Goal: Task Accomplishment & Management: Use online tool/utility

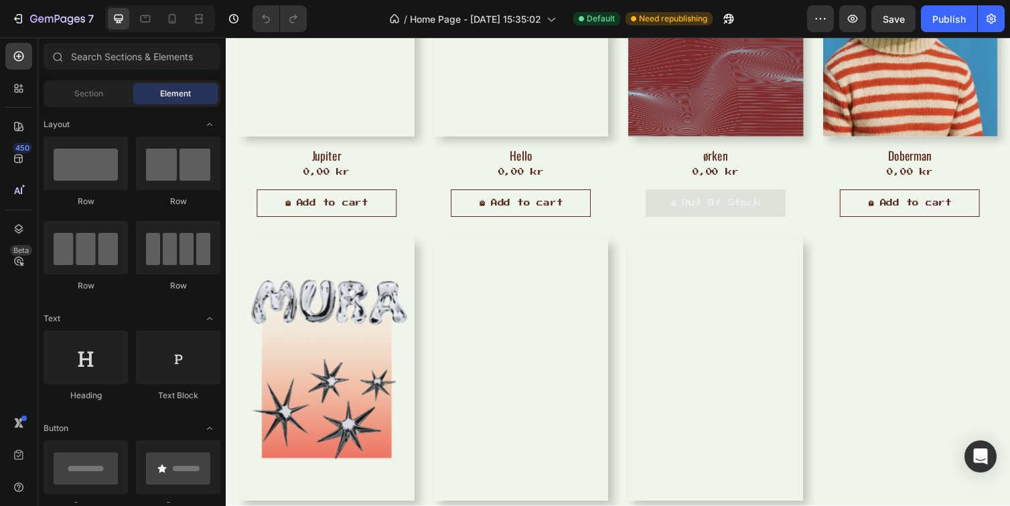
scroll to position [923, 0]
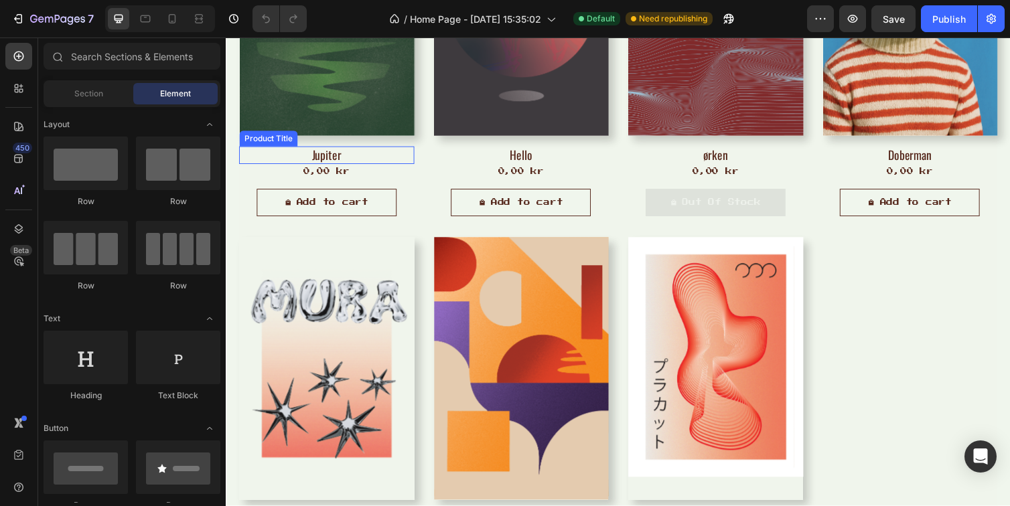
click at [342, 158] on h2 "Jupiter" at bounding box center [328, 158] width 179 height 18
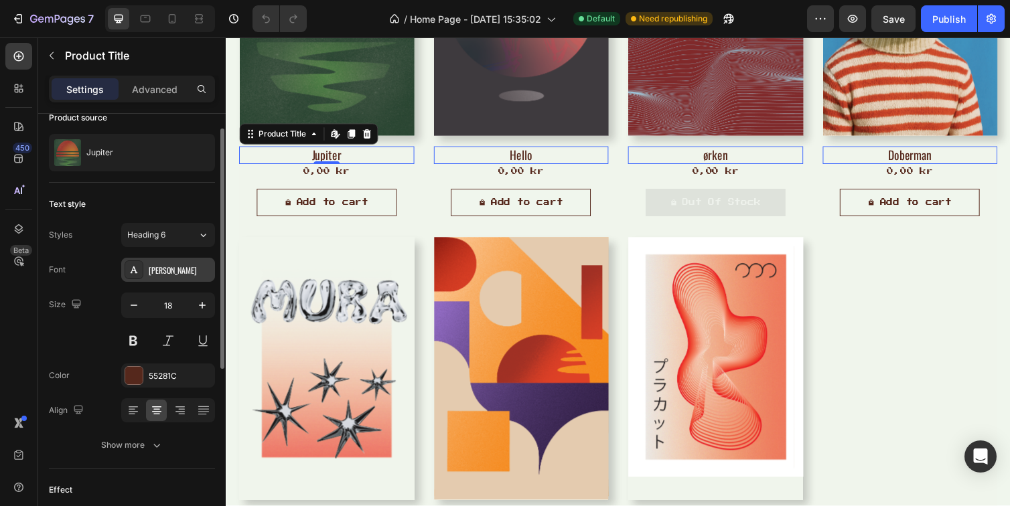
scroll to position [29, 0]
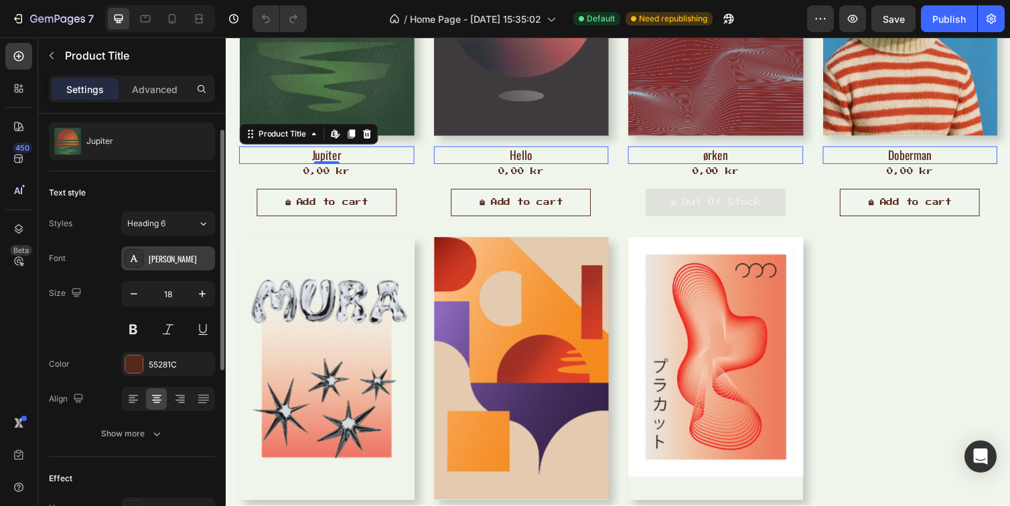
click at [161, 260] on div "[PERSON_NAME]" at bounding box center [180, 259] width 63 height 12
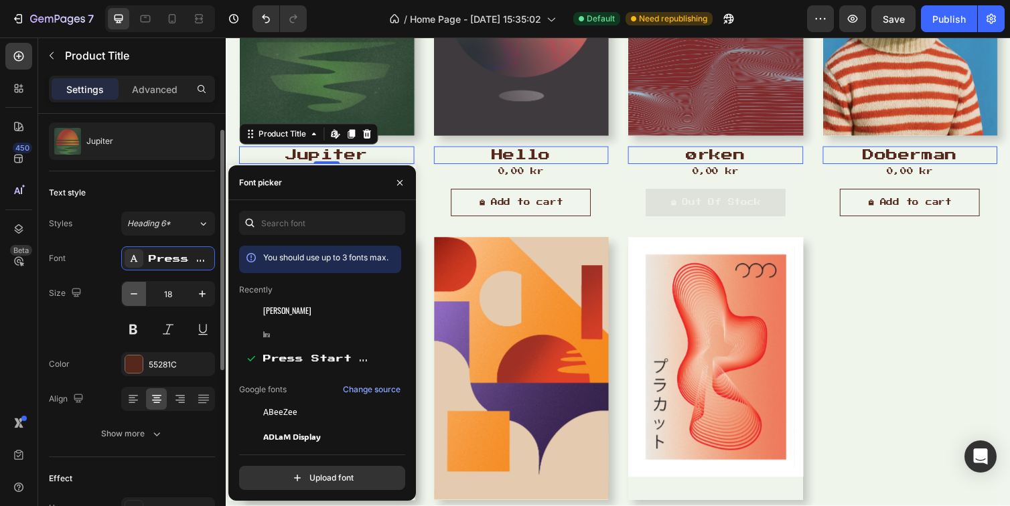
click at [136, 292] on icon "button" at bounding box center [133, 293] width 13 height 13
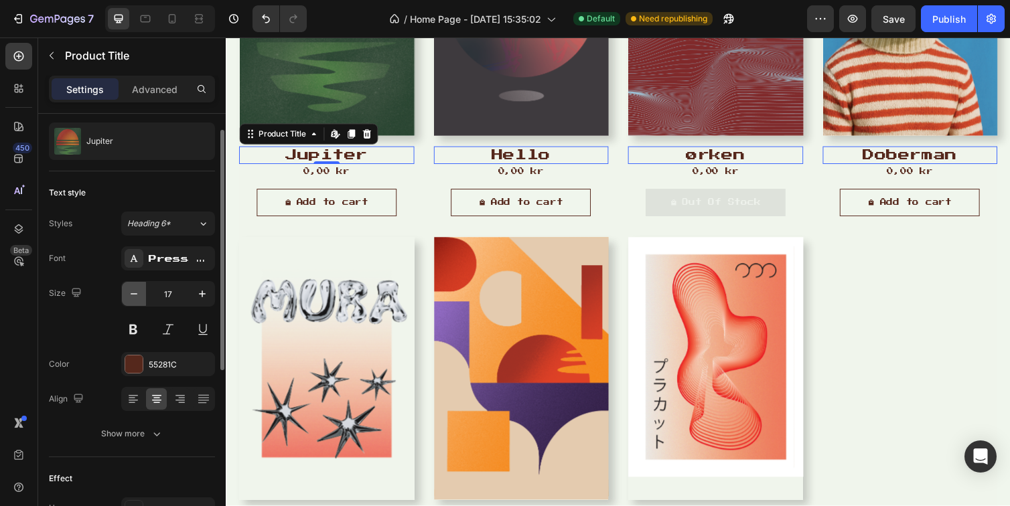
click at [136, 292] on icon "button" at bounding box center [133, 293] width 13 height 13
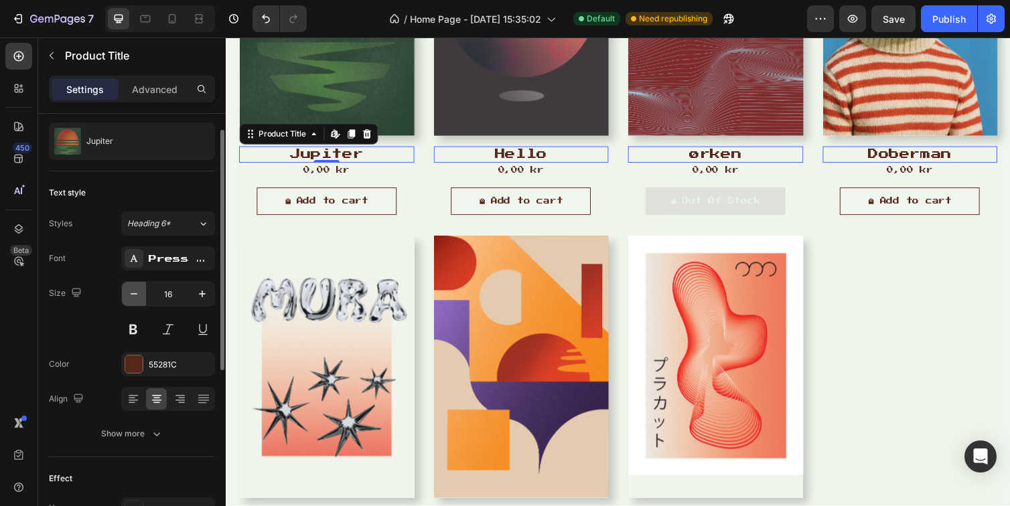
click at [136, 292] on icon "button" at bounding box center [133, 293] width 13 height 13
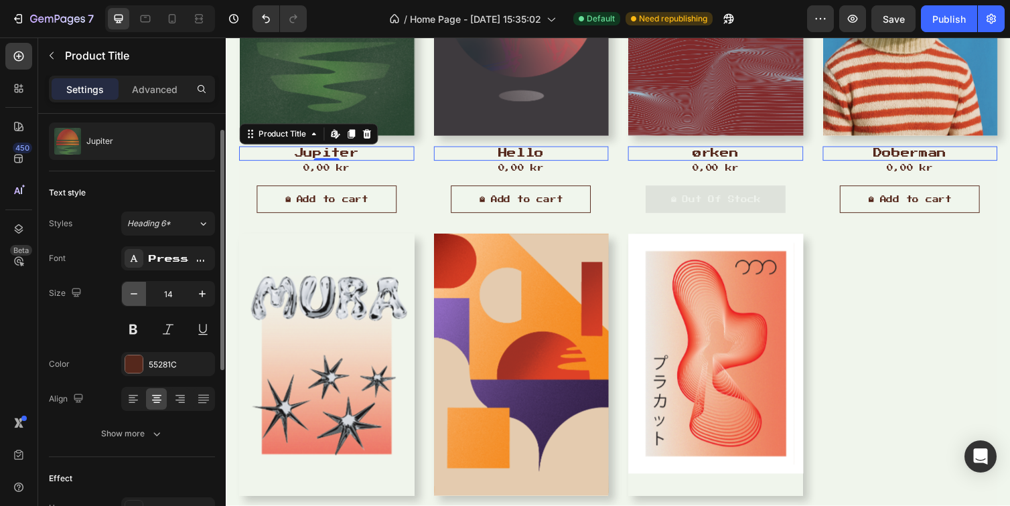
click at [136, 292] on icon "button" at bounding box center [133, 293] width 13 height 13
click at [202, 297] on icon "button" at bounding box center [202, 293] width 13 height 13
type input "14"
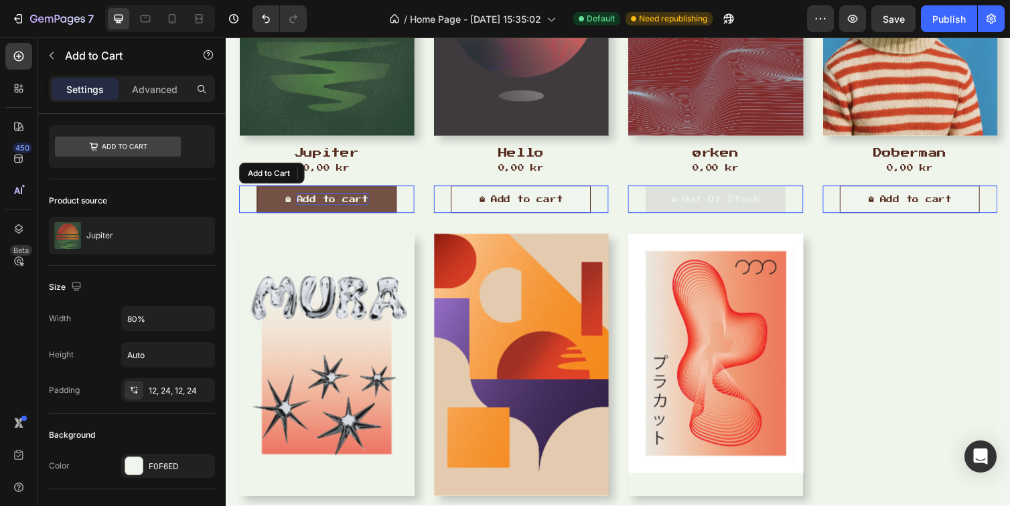
click at [324, 204] on div "Add to cart" at bounding box center [335, 204] width 74 height 12
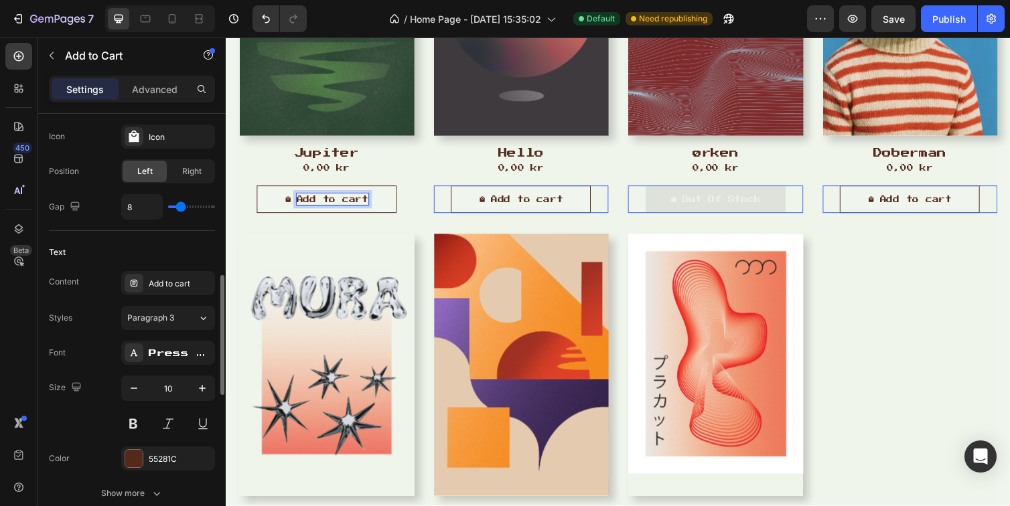
scroll to position [583, 0]
click at [167, 348] on div "Press Start 2P" at bounding box center [180, 352] width 63 height 12
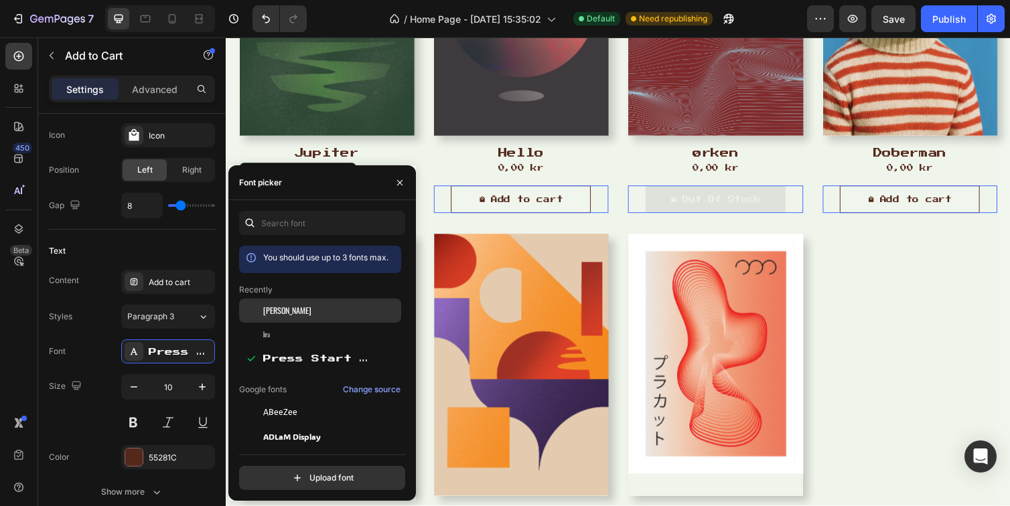
click at [299, 309] on div "[PERSON_NAME]" at bounding box center [330, 311] width 135 height 12
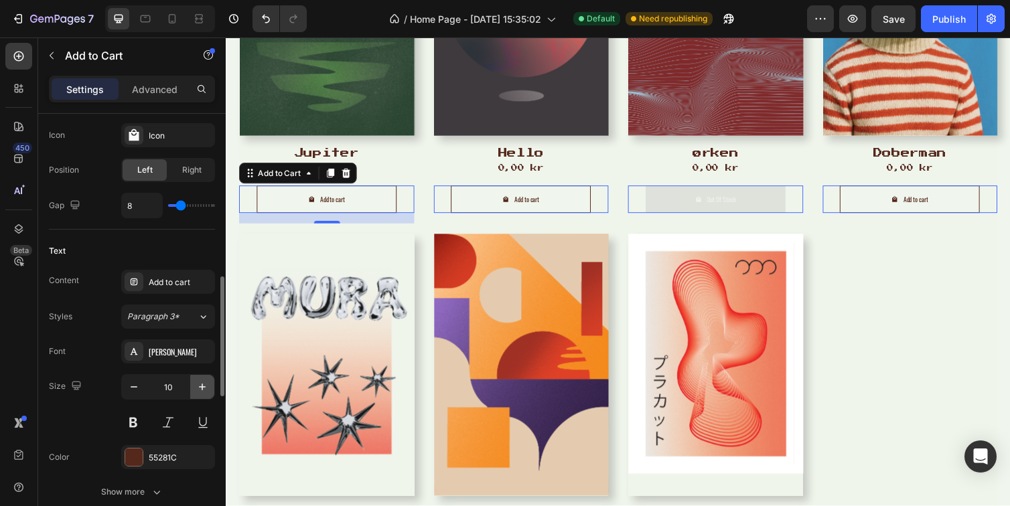
click at [204, 388] on icon "button" at bounding box center [202, 386] width 13 height 13
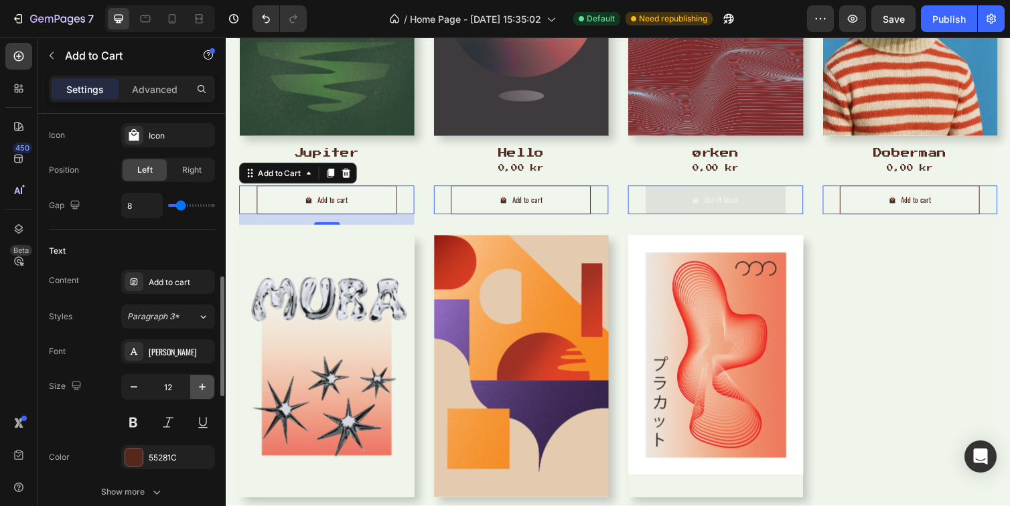
click at [204, 388] on icon "button" at bounding box center [202, 386] width 13 height 13
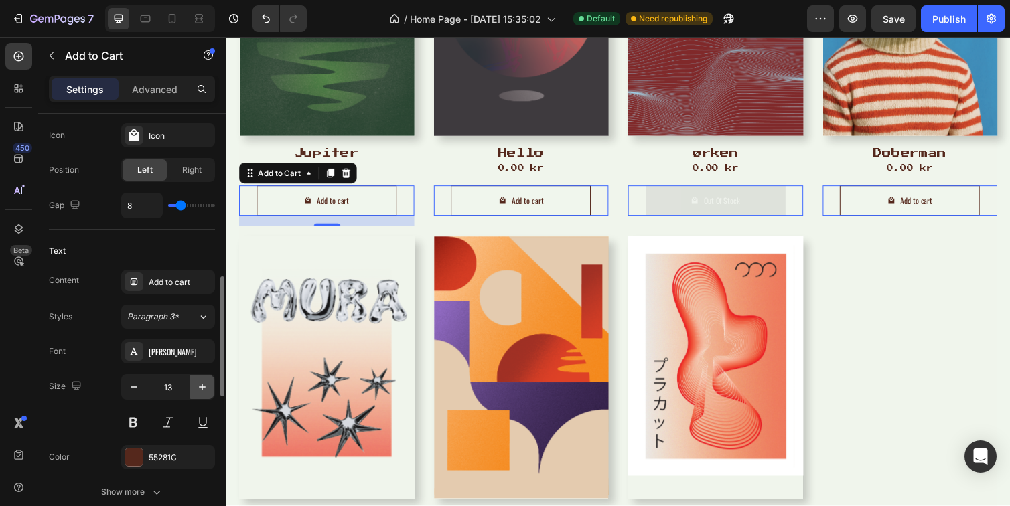
click at [204, 388] on icon "button" at bounding box center [202, 386] width 13 height 13
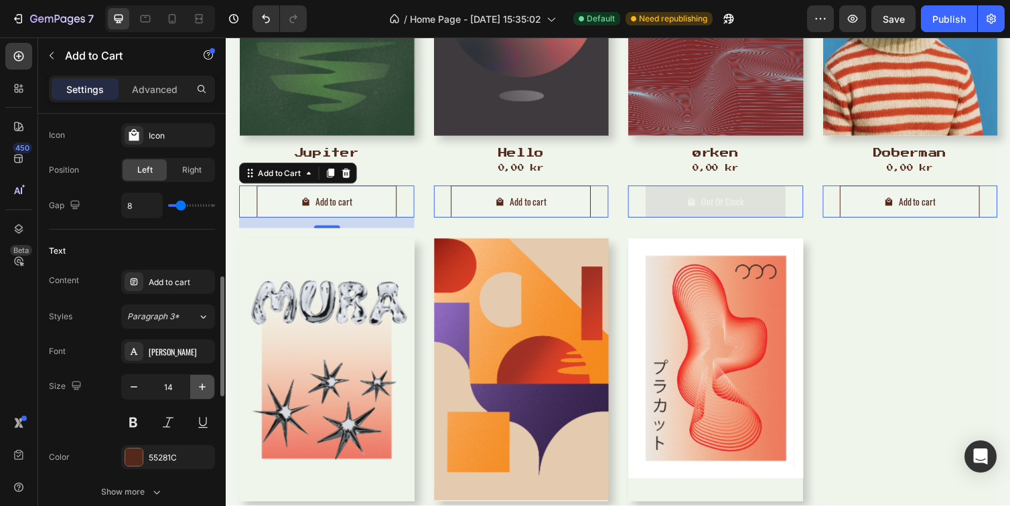
click at [204, 388] on icon "button" at bounding box center [202, 386] width 13 height 13
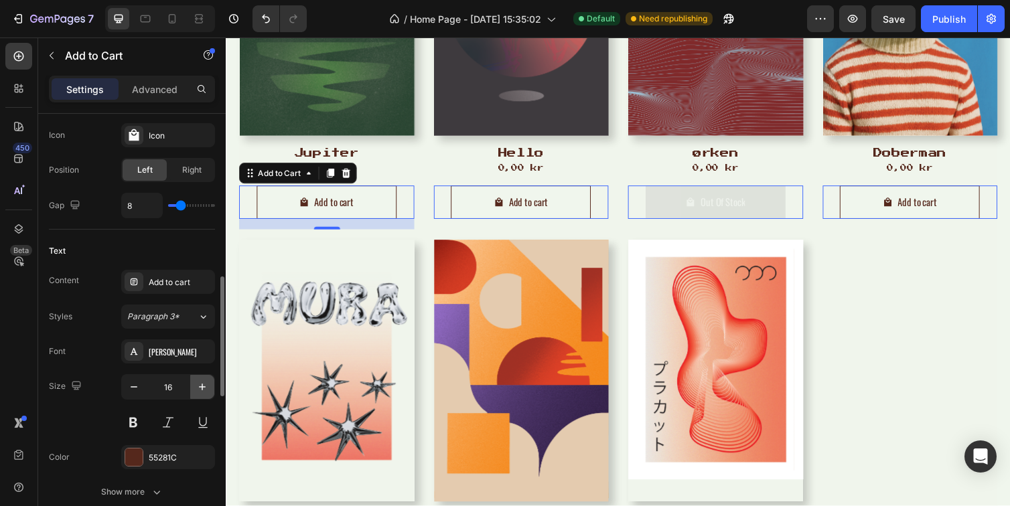
click at [204, 388] on icon "button" at bounding box center [202, 386] width 13 height 13
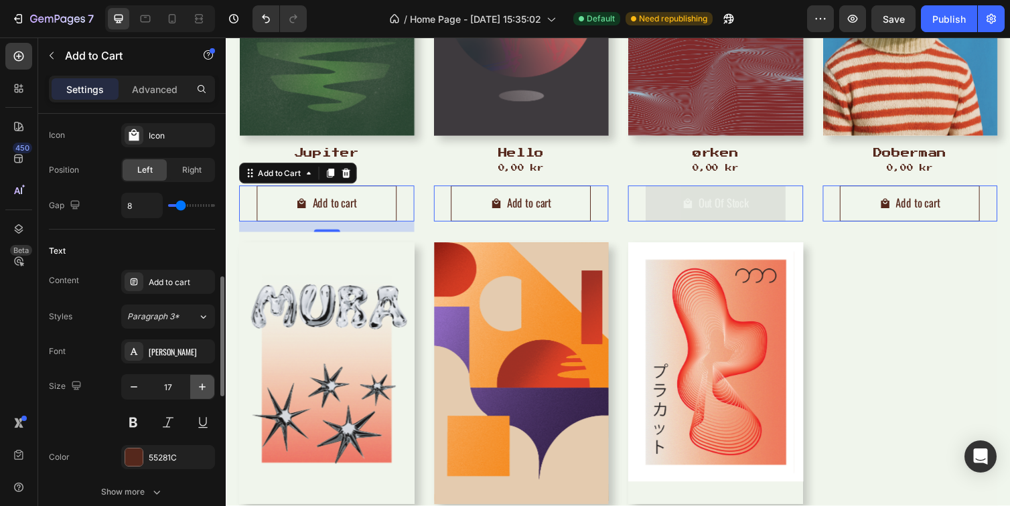
click at [204, 388] on icon "button" at bounding box center [202, 386] width 13 height 13
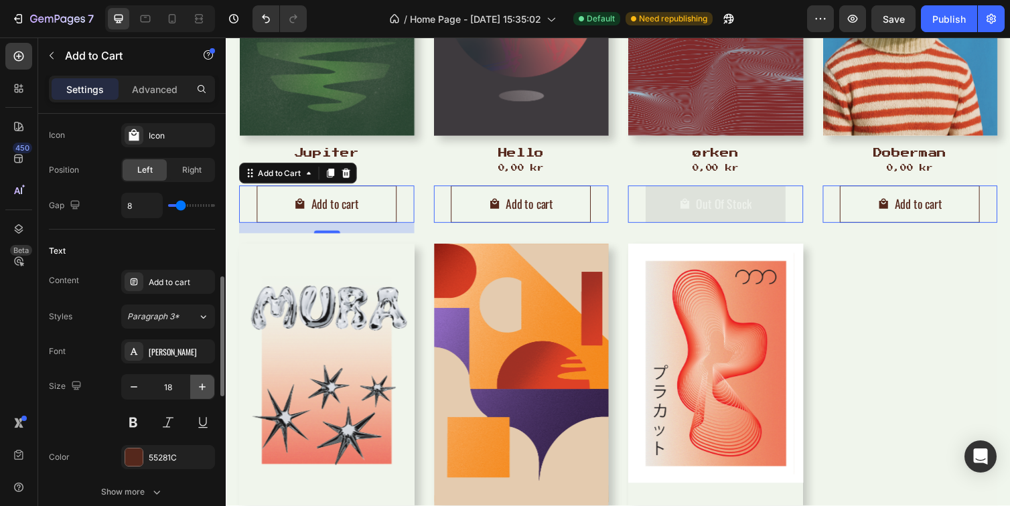
type input "19"
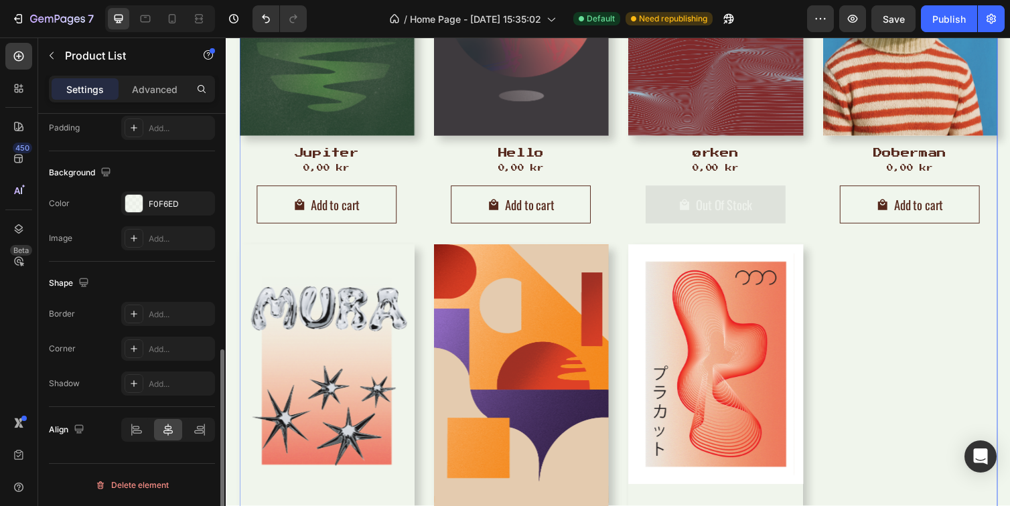
click at [866, 283] on div "Product Images Jupiter Product Title 0,00 kr Product Price Product Price Row Ad…" at bounding box center [627, 251] width 777 height 737
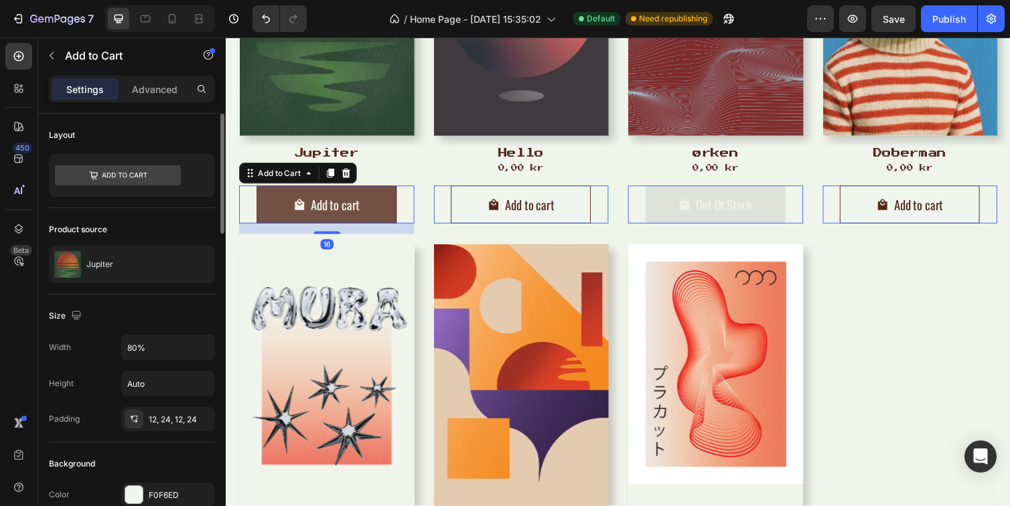
click at [388, 218] on button "Add to cart" at bounding box center [328, 208] width 143 height 39
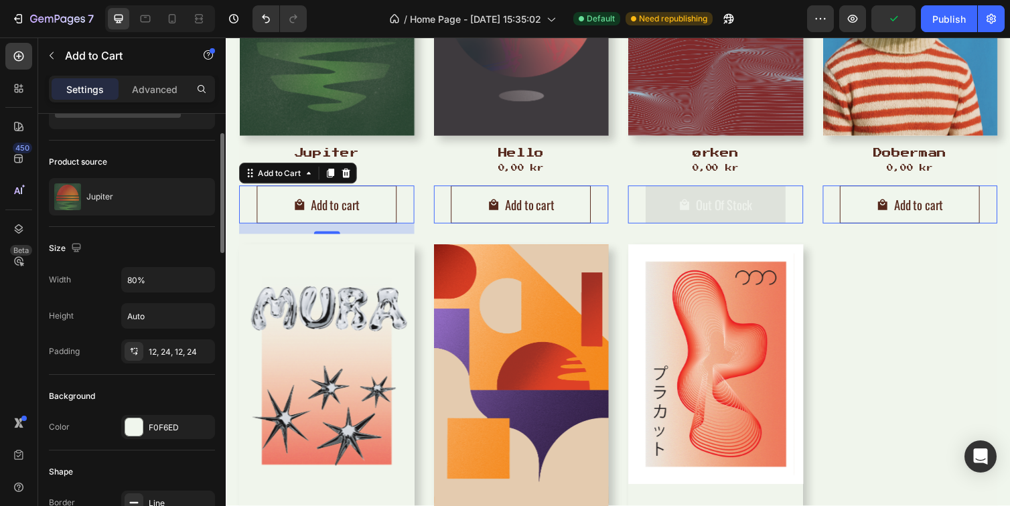
scroll to position [68, 0]
click at [889, 347] on div "Product Images Jupiter Product Title 0,00 kr Product Price Product Price Row Ad…" at bounding box center [627, 251] width 777 height 737
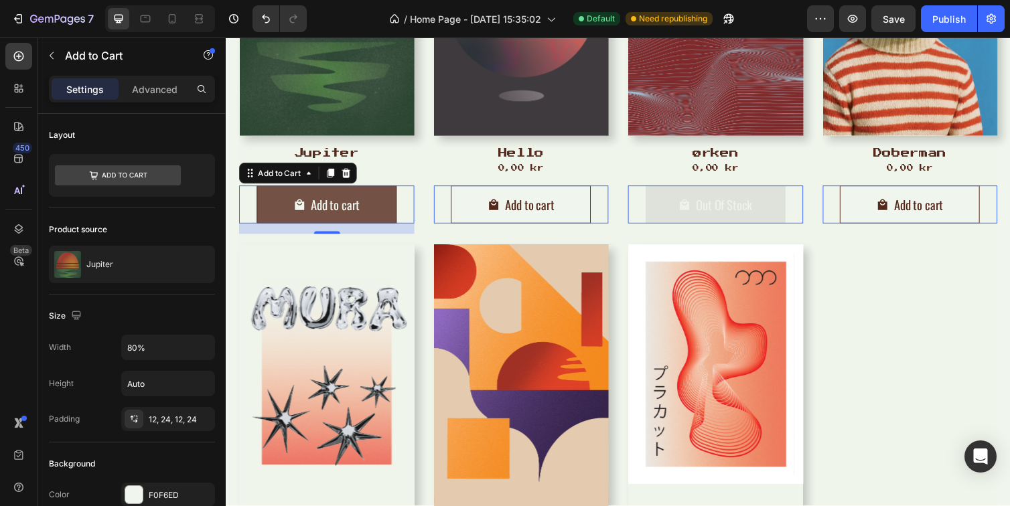
click at [388, 212] on button "Add to cart" at bounding box center [328, 208] width 143 height 39
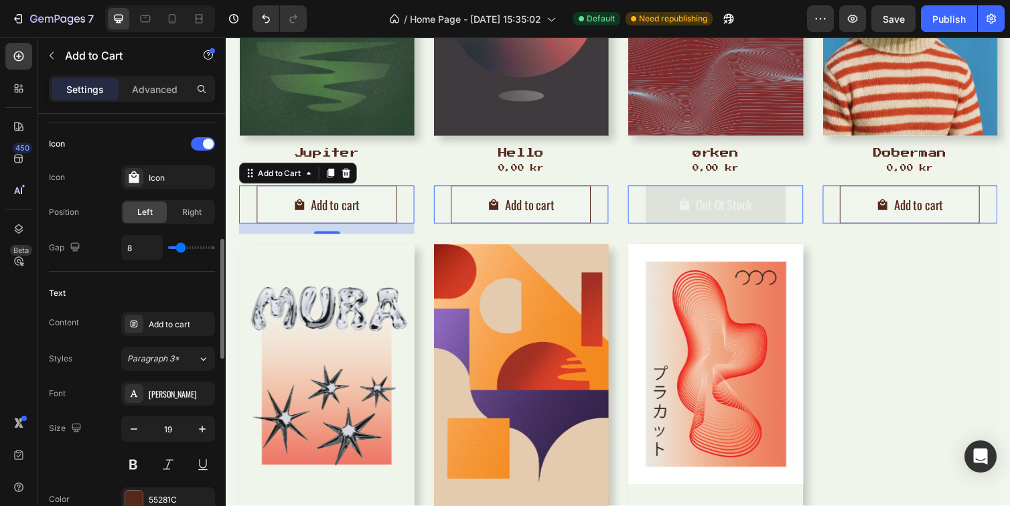
scroll to position [588, 0]
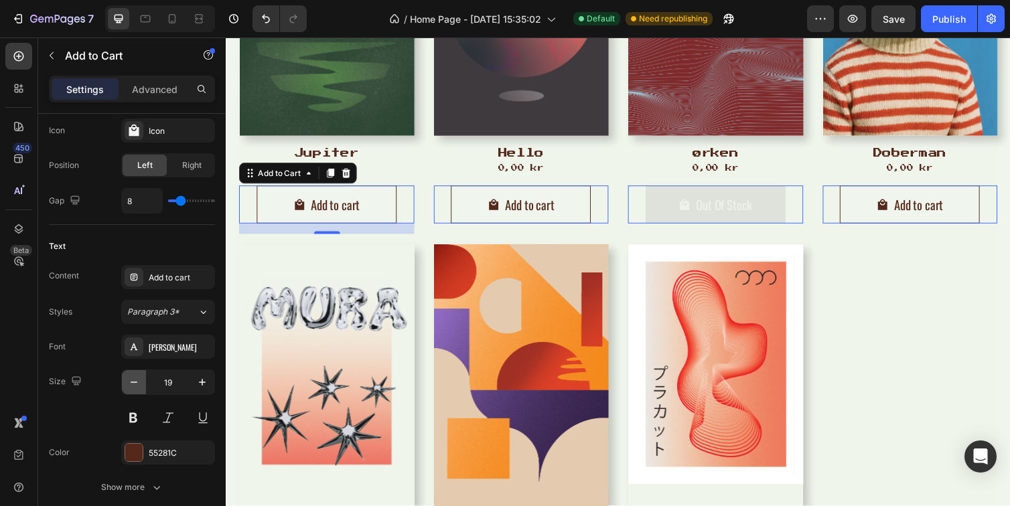
click at [136, 387] on icon "button" at bounding box center [133, 382] width 13 height 13
click at [135, 385] on icon "button" at bounding box center [133, 382] width 13 height 13
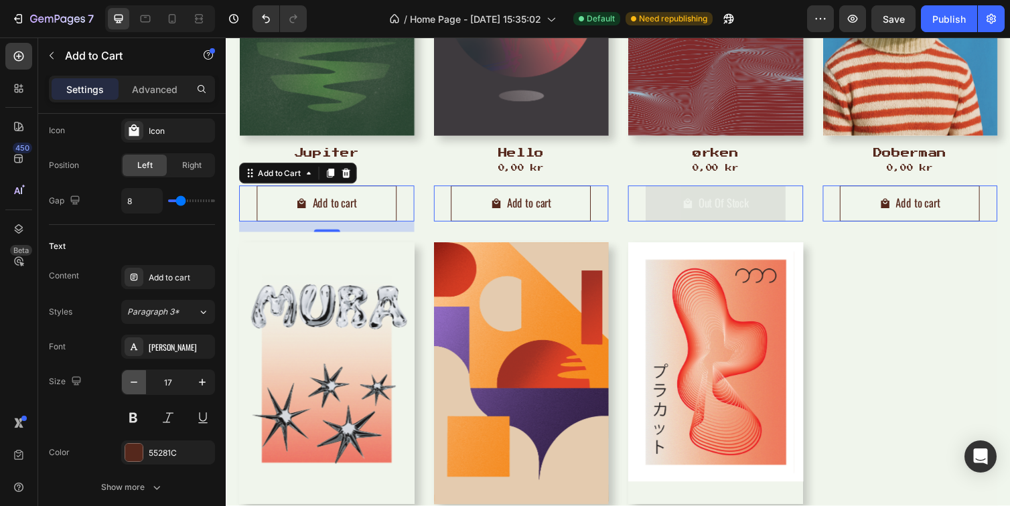
click at [135, 385] on icon "button" at bounding box center [133, 382] width 13 height 13
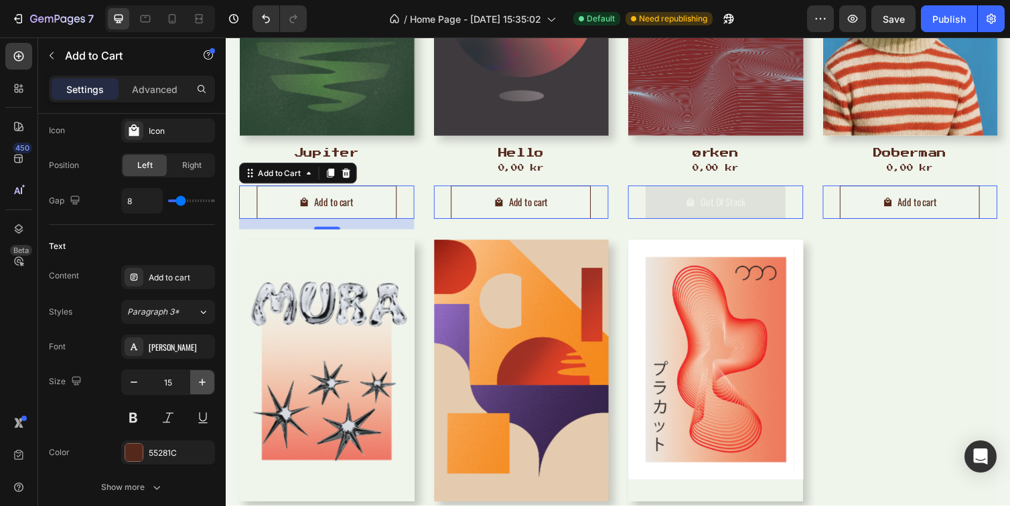
click at [202, 384] on icon "button" at bounding box center [202, 382] width 13 height 13
type input "16"
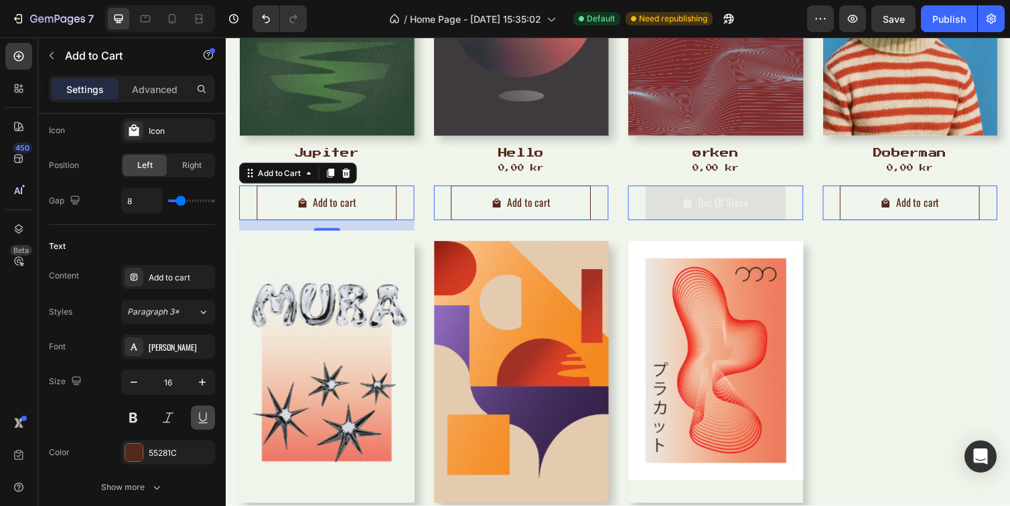
click at [214, 428] on button at bounding box center [203, 418] width 24 height 24
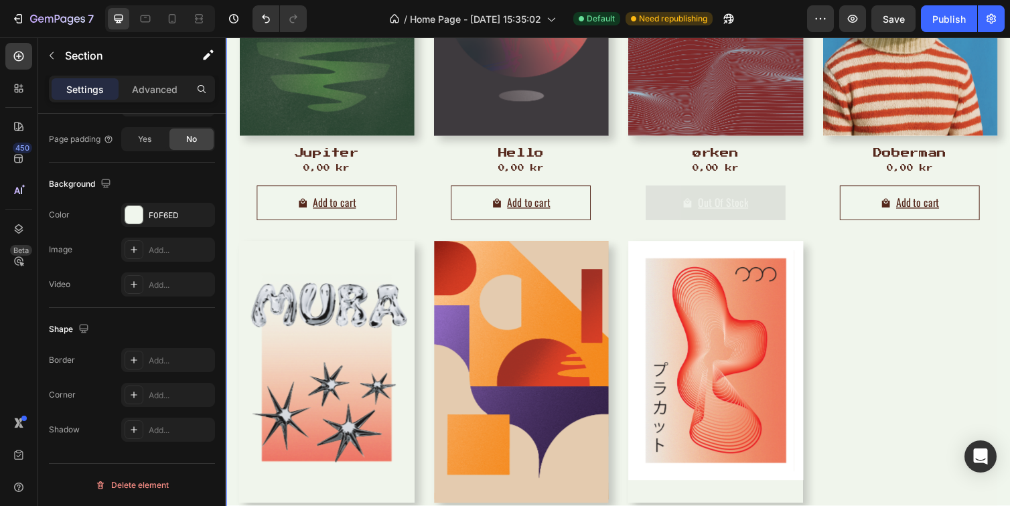
click at [232, 149] on div "Product Images Jupiter Product Title 0,00 kr Product Price Product Price Row Ad…" at bounding box center [628, 274] width 804 height 783
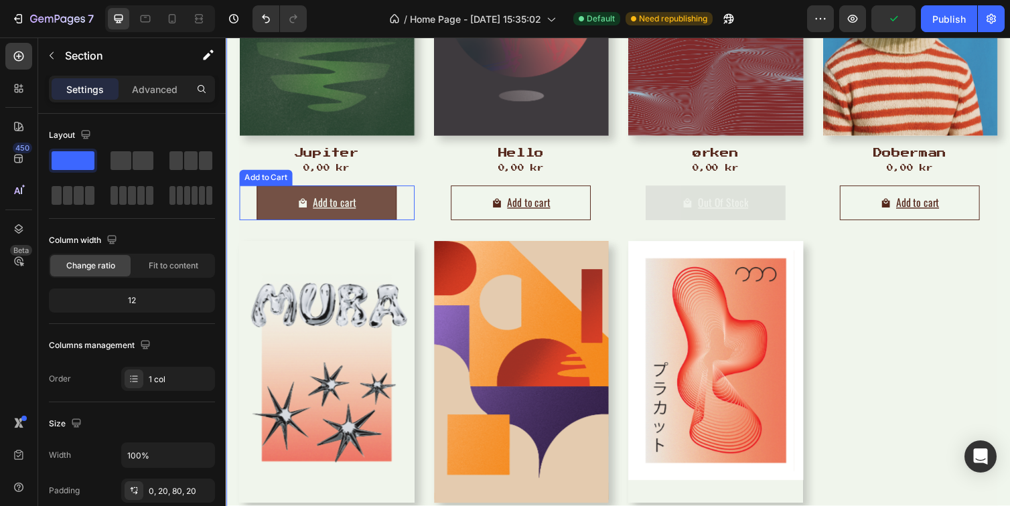
click at [271, 215] on button "Add to cart" at bounding box center [328, 206] width 143 height 35
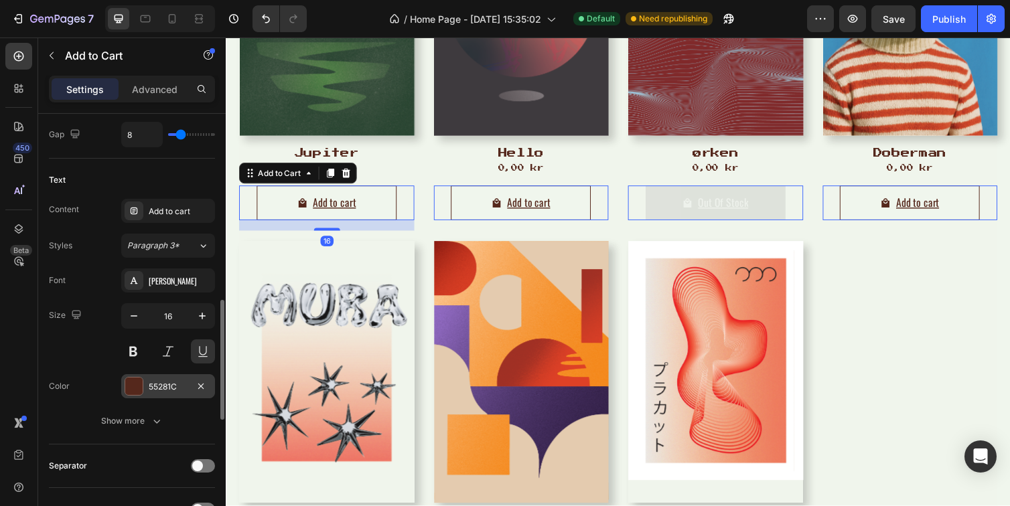
scroll to position [657, 0]
click at [208, 353] on button at bounding box center [203, 349] width 24 height 24
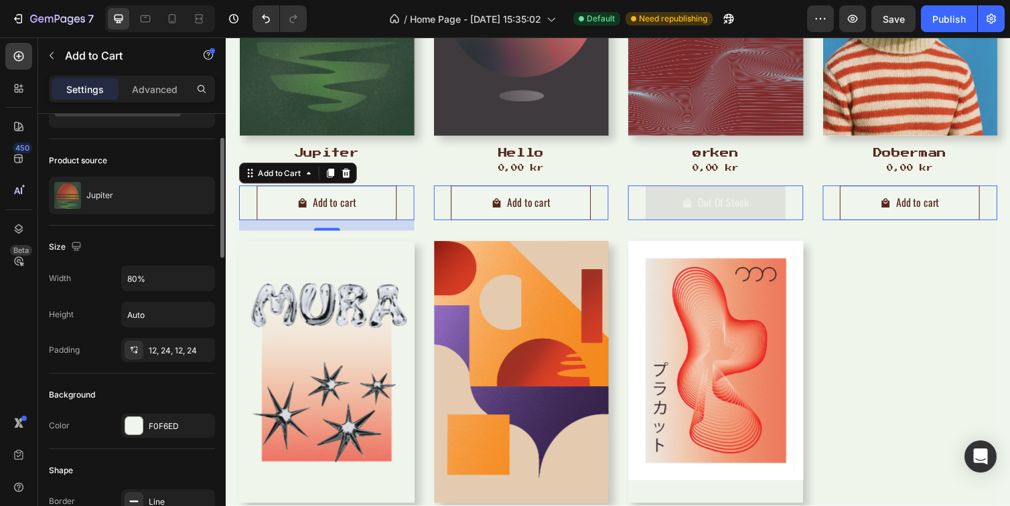
scroll to position [73, 0]
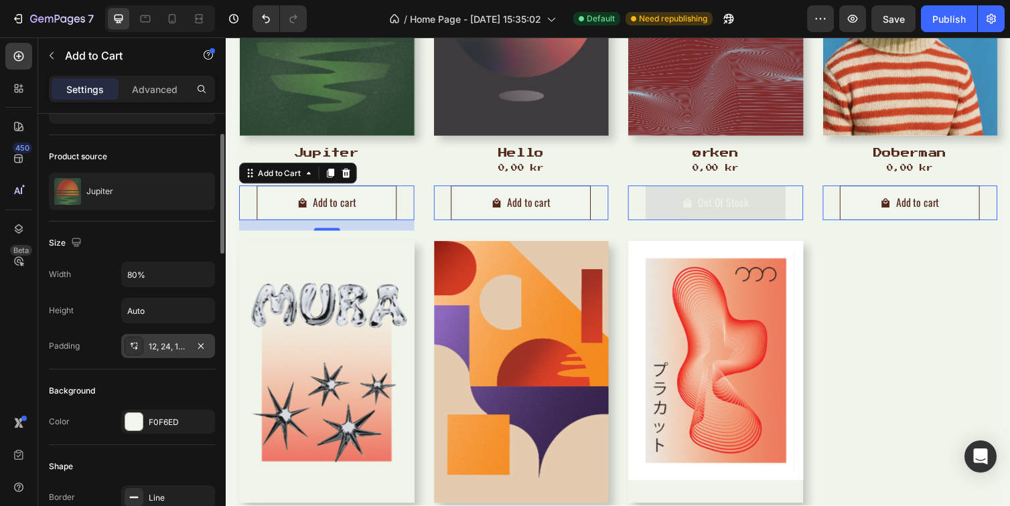
click at [169, 352] on div "12, 24, 12, 24" at bounding box center [168, 347] width 39 height 12
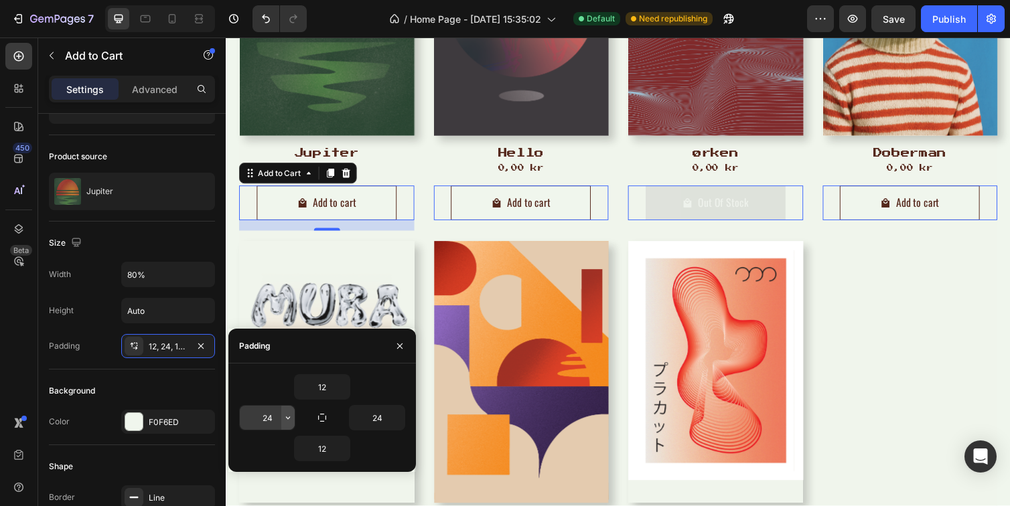
click at [284, 421] on icon "button" at bounding box center [288, 417] width 11 height 11
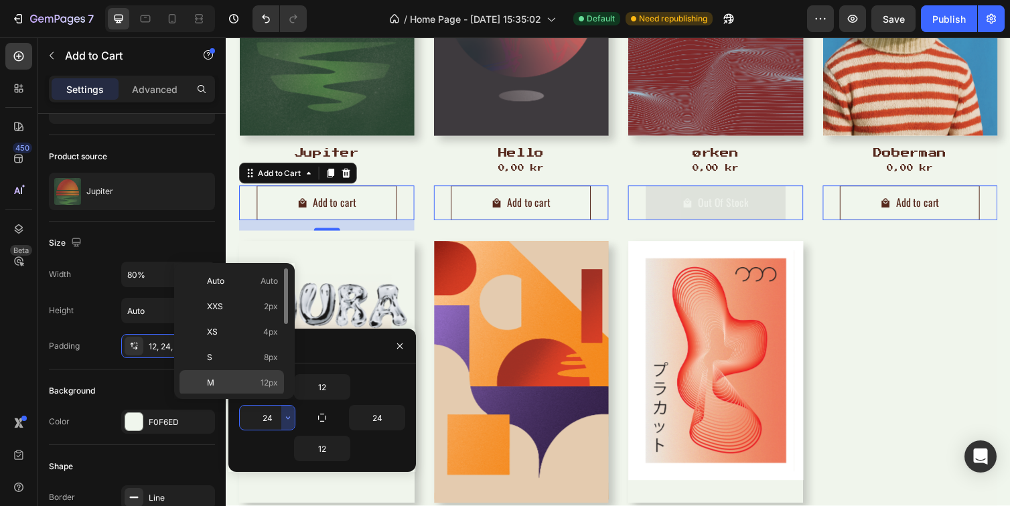
click at [232, 385] on p "M 12px" at bounding box center [242, 383] width 71 height 12
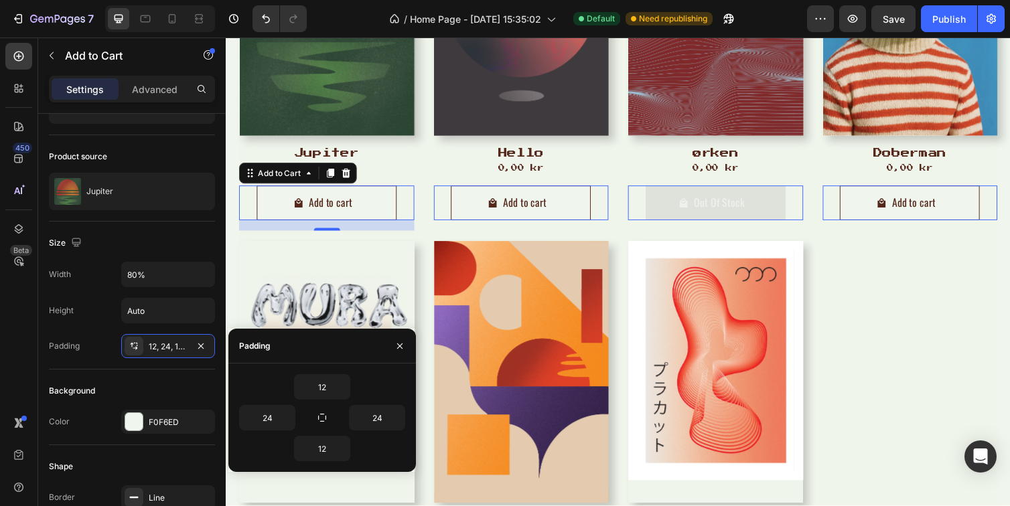
type input "12"
click at [395, 419] on icon "button" at bounding box center [397, 417] width 11 height 11
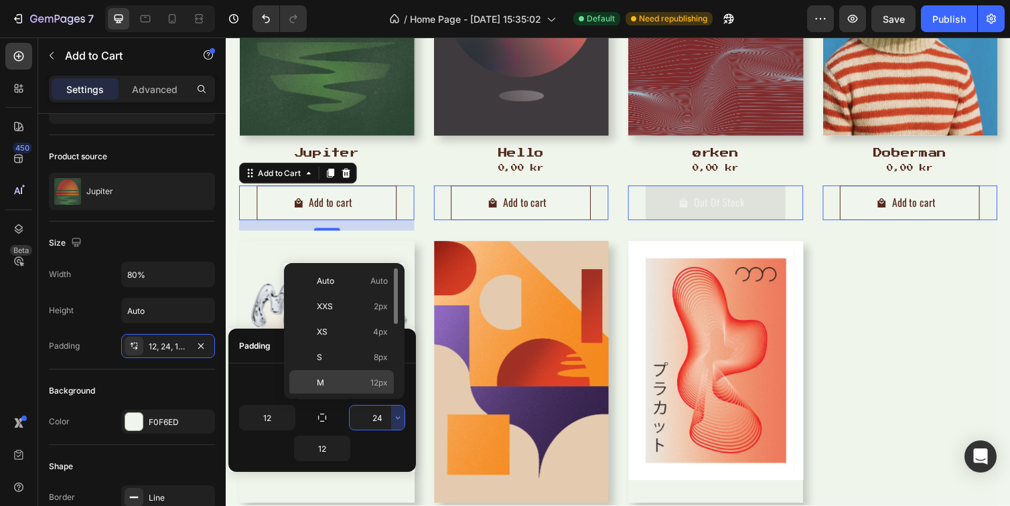
click at [335, 378] on p "M 12px" at bounding box center [352, 383] width 71 height 12
type input "12"
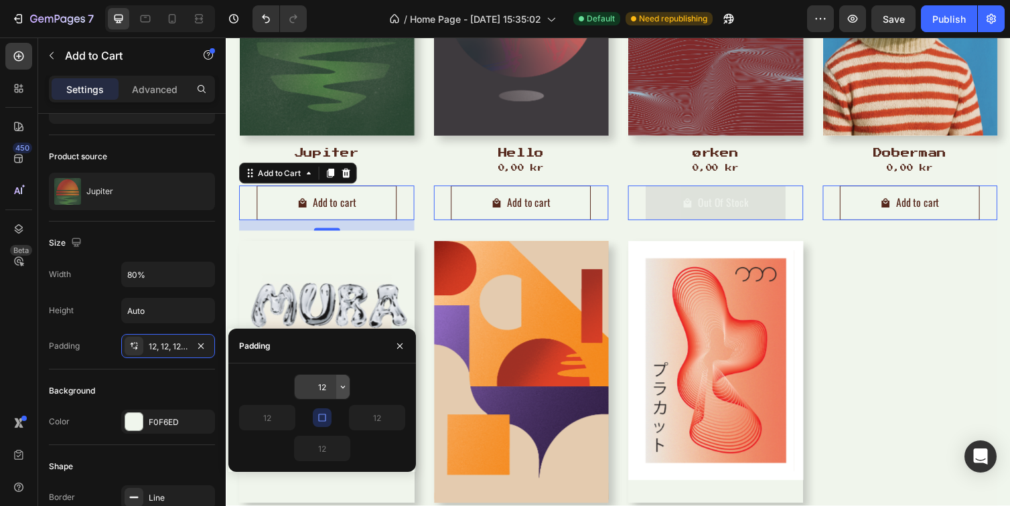
click at [343, 391] on icon "button" at bounding box center [342, 387] width 11 height 11
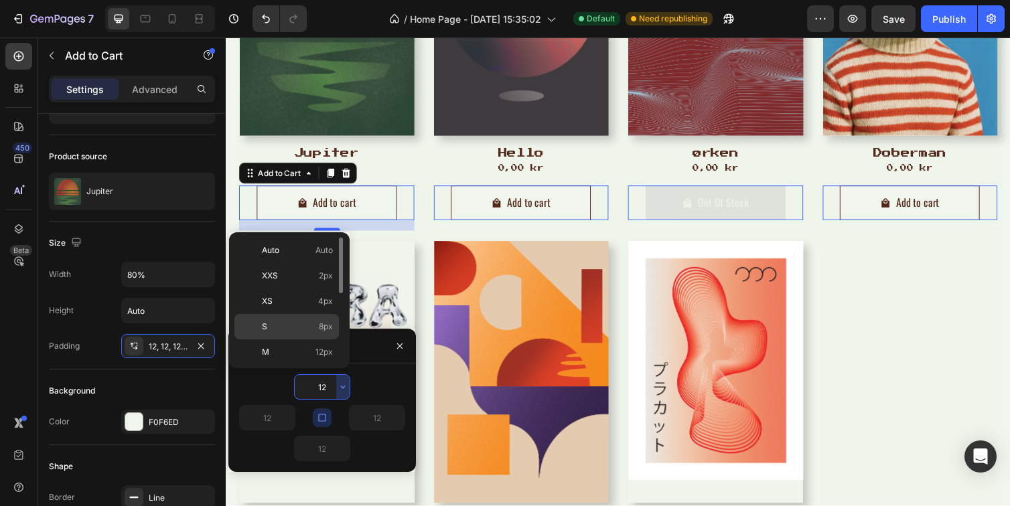
click at [283, 327] on p "S 8px" at bounding box center [297, 327] width 71 height 12
type input "8"
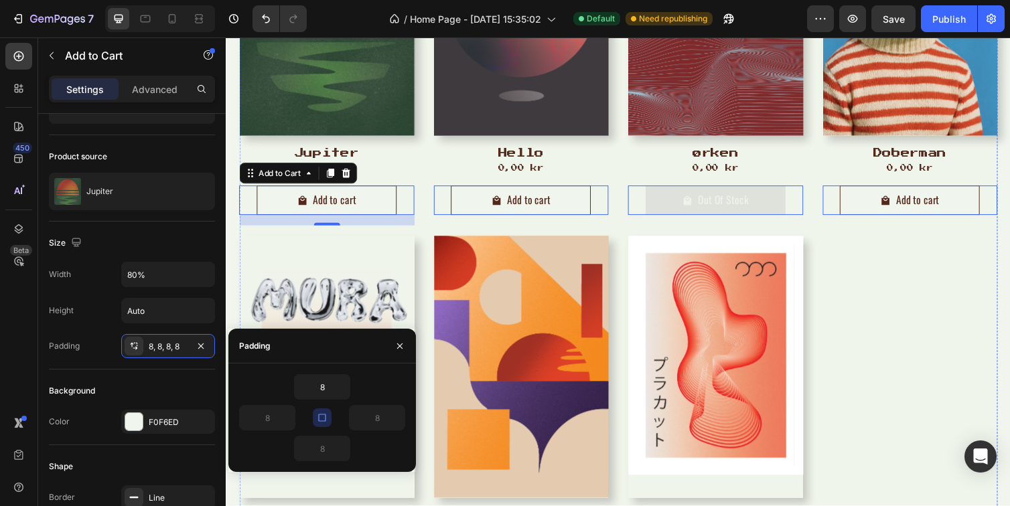
click at [400, 165] on div "0,00 kr Product Price Product Price Row" at bounding box center [328, 171] width 179 height 15
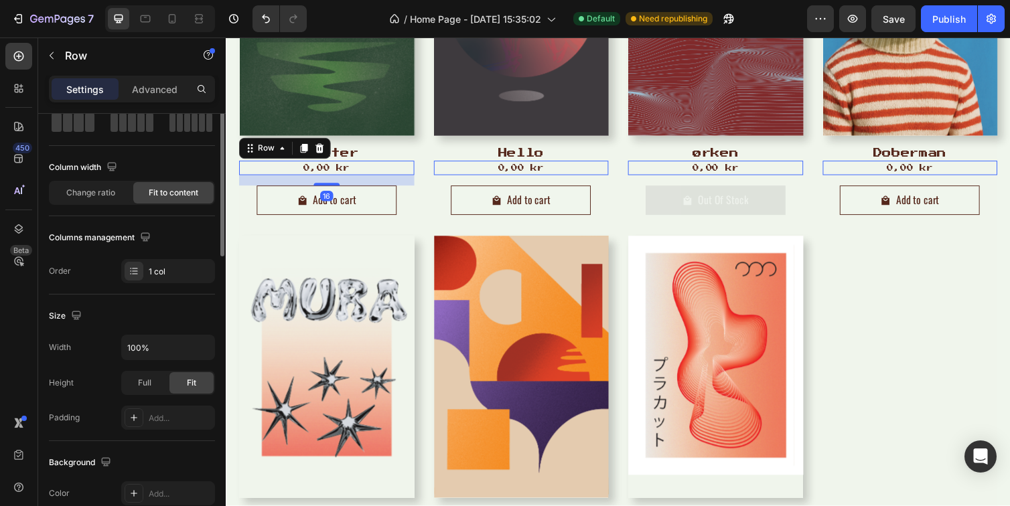
scroll to position [0, 0]
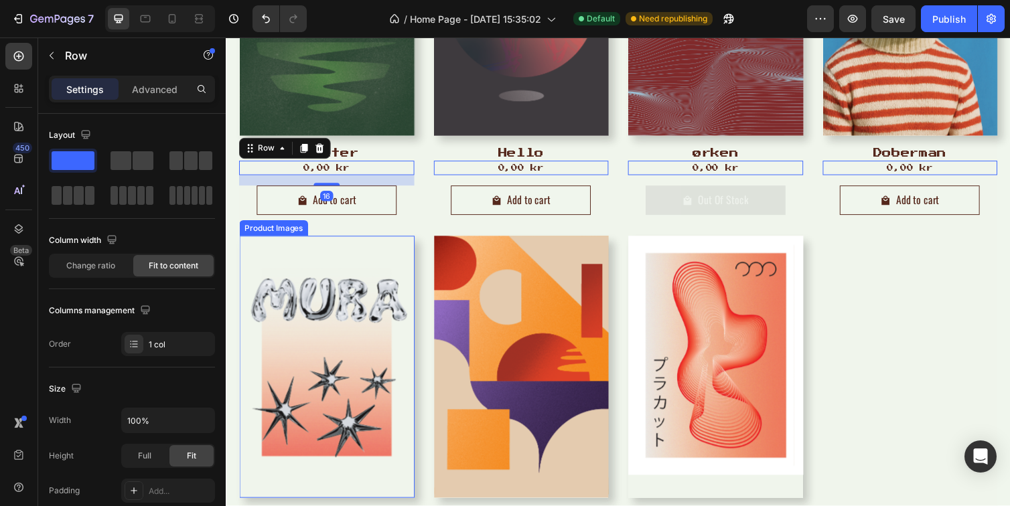
click at [240, 249] on img at bounding box center [328, 367] width 179 height 253
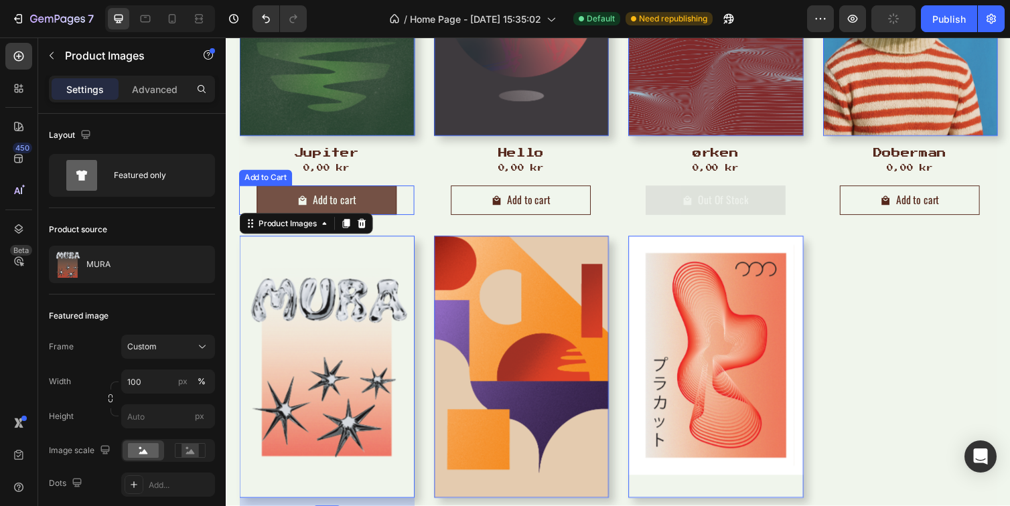
click at [274, 210] on button "Add to cart" at bounding box center [328, 204] width 143 height 30
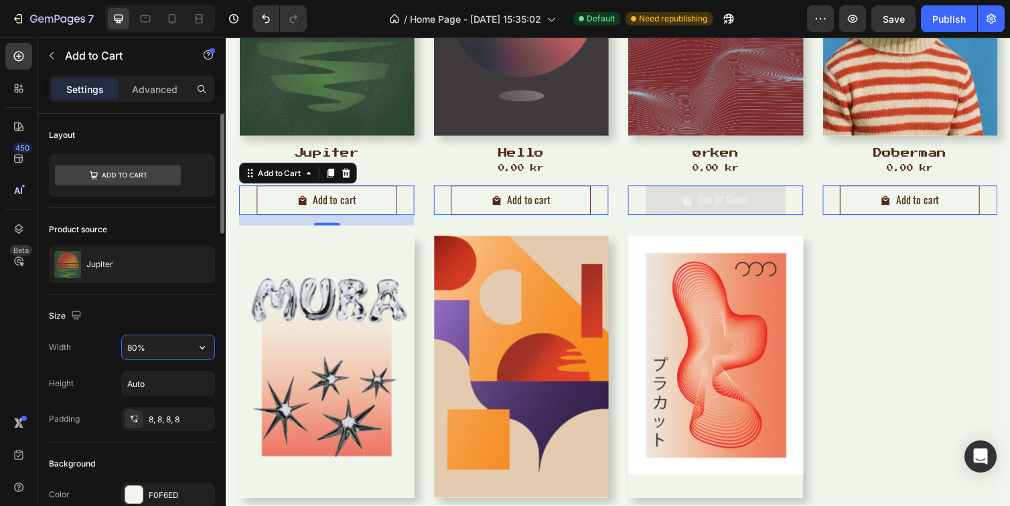
click at [167, 350] on input "80%" at bounding box center [168, 347] width 92 height 24
click at [206, 349] on icon "button" at bounding box center [202, 347] width 13 height 13
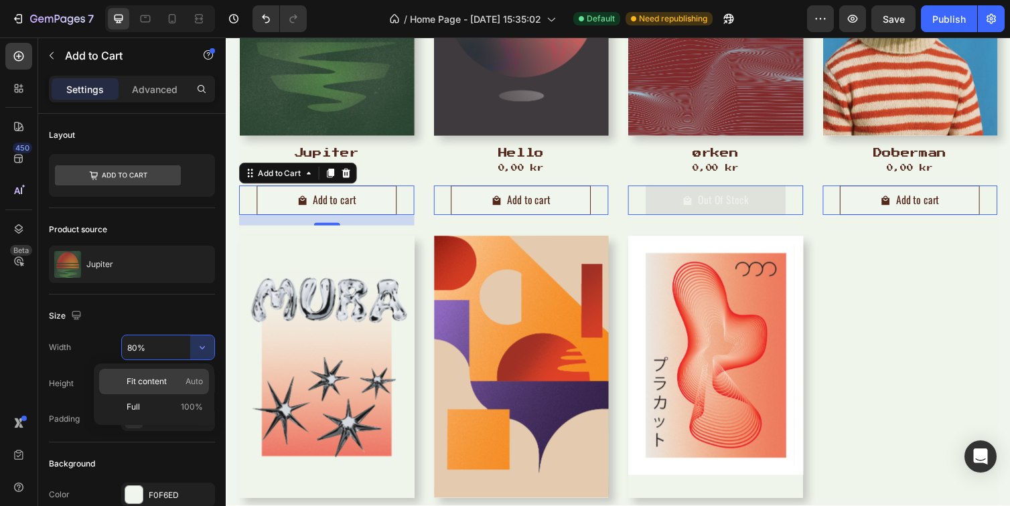
click at [171, 382] on p "Fit content Auto" at bounding box center [165, 382] width 76 height 12
type input "Auto"
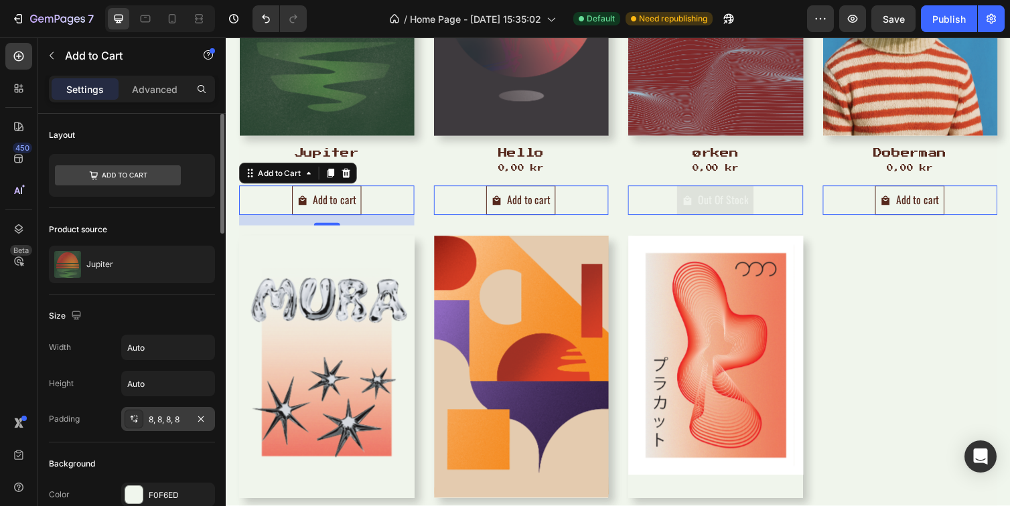
click at [175, 421] on div "8, 8, 8, 8" at bounding box center [168, 420] width 39 height 12
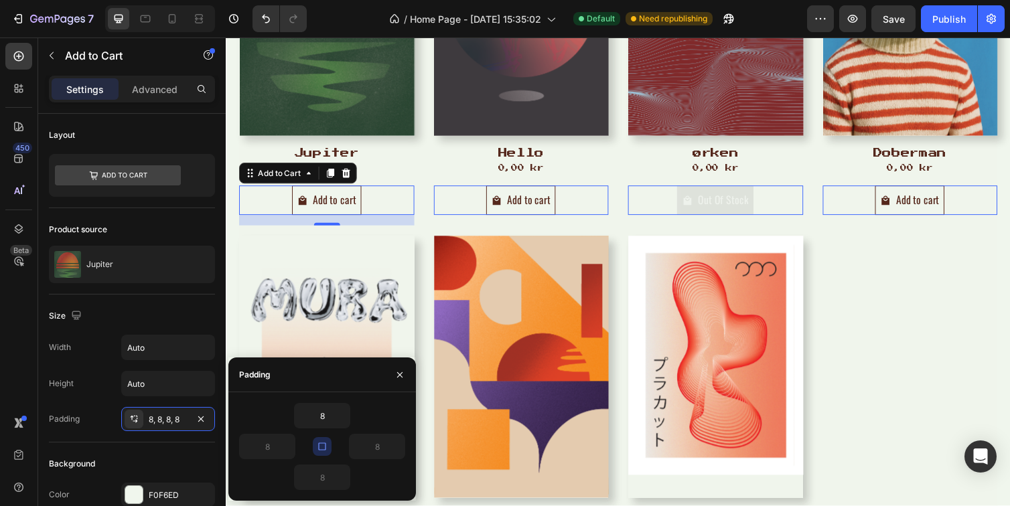
click at [323, 447] on icon "button" at bounding box center [322, 446] width 11 height 11
click at [272, 451] on input "8" at bounding box center [267, 447] width 55 height 24
click at [287, 448] on icon "button" at bounding box center [288, 446] width 11 height 11
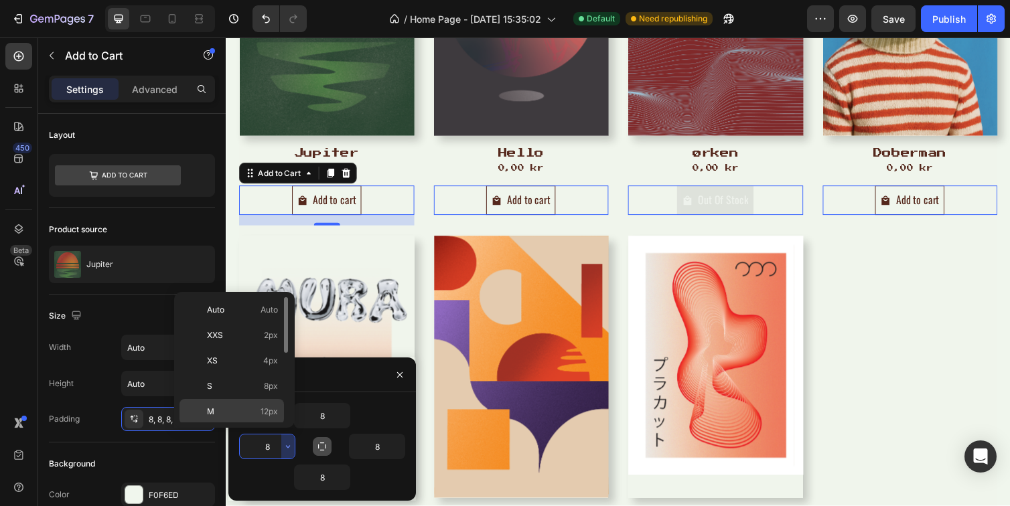
click at [240, 412] on p "M 12px" at bounding box center [242, 412] width 71 height 12
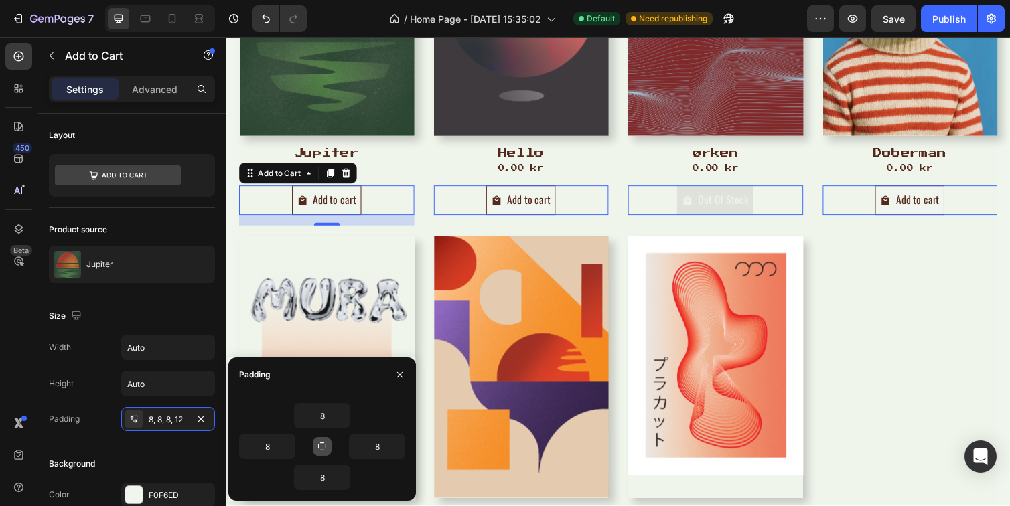
type input "12"
click at [400, 451] on icon "button" at bounding box center [397, 446] width 11 height 11
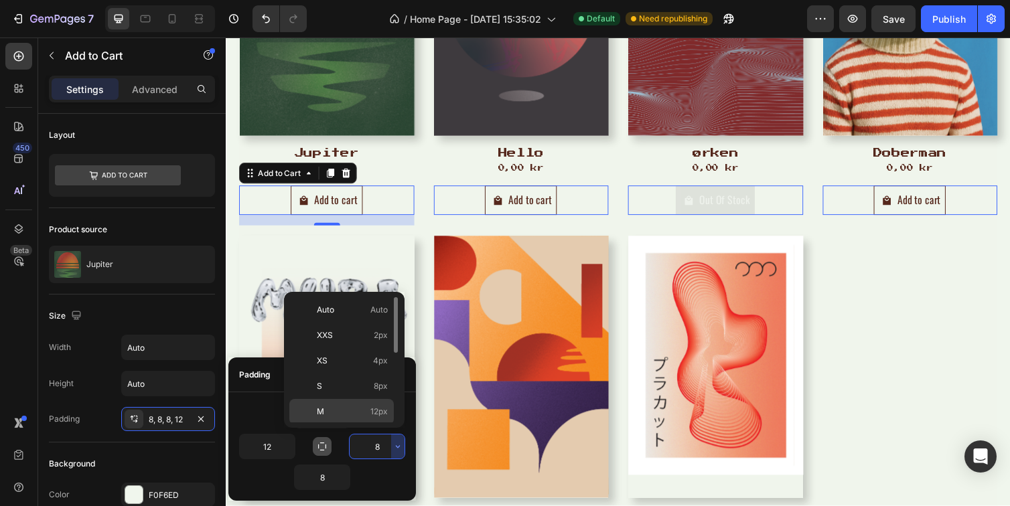
click at [358, 416] on p "M 12px" at bounding box center [352, 412] width 71 height 12
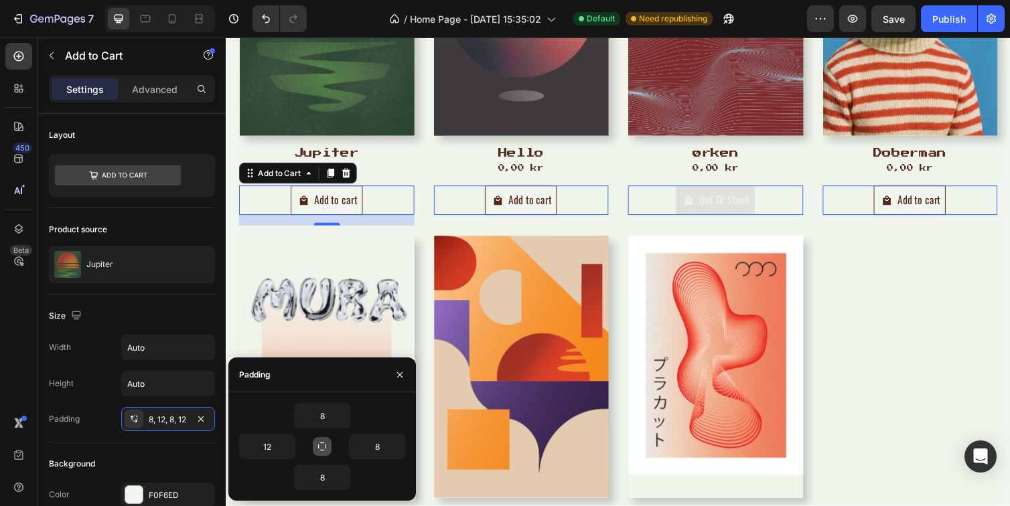
type input "12"
click at [619, 173] on div "Product Images Jupiter Product Title 0,00 kr Product Price Product Price Row Ad…" at bounding box center [627, 242] width 777 height 718
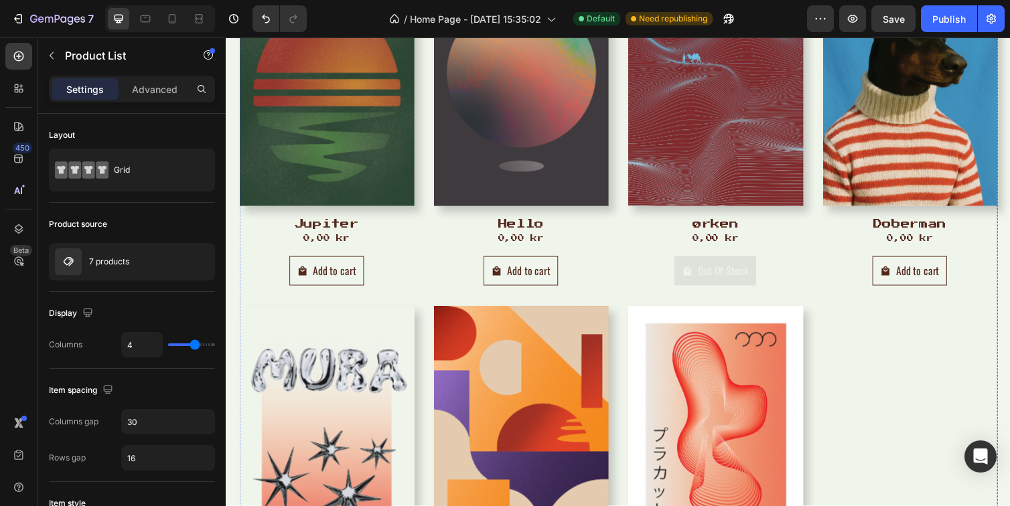
scroll to position [862, 0]
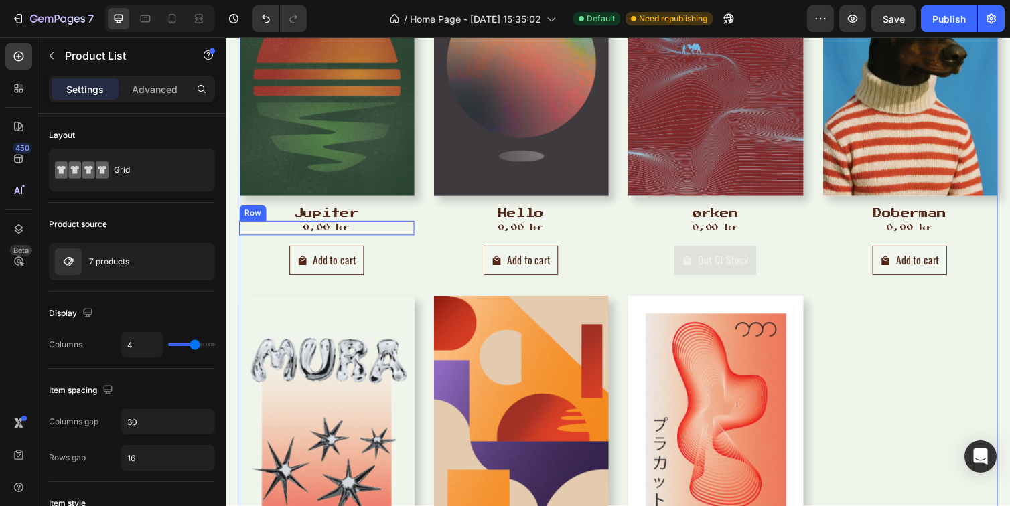
click at [289, 230] on div "0,00 kr Product Price Product Price Row" at bounding box center [328, 233] width 179 height 15
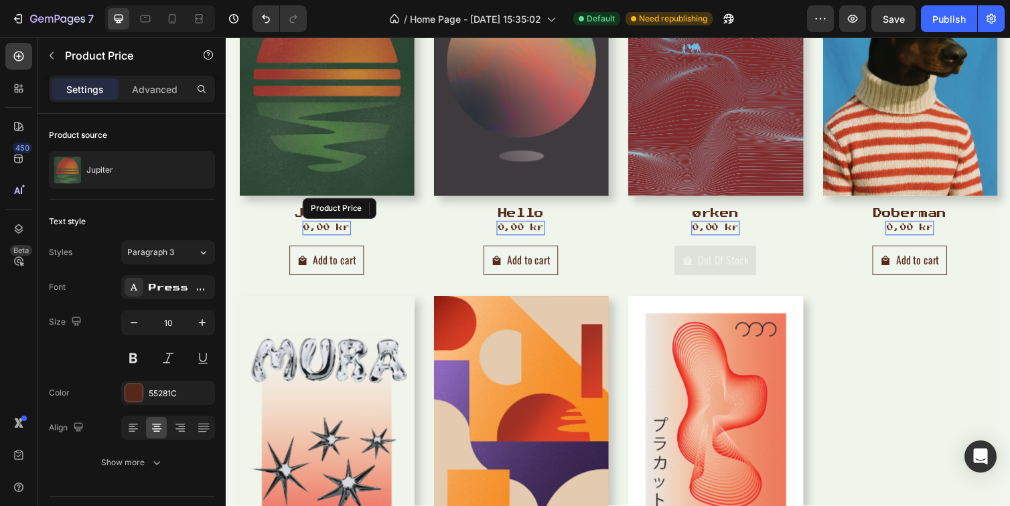
click at [332, 230] on div "0,00 kr" at bounding box center [329, 233] width 50 height 15
click at [269, 216] on h2 "Jupiter" at bounding box center [328, 218] width 179 height 15
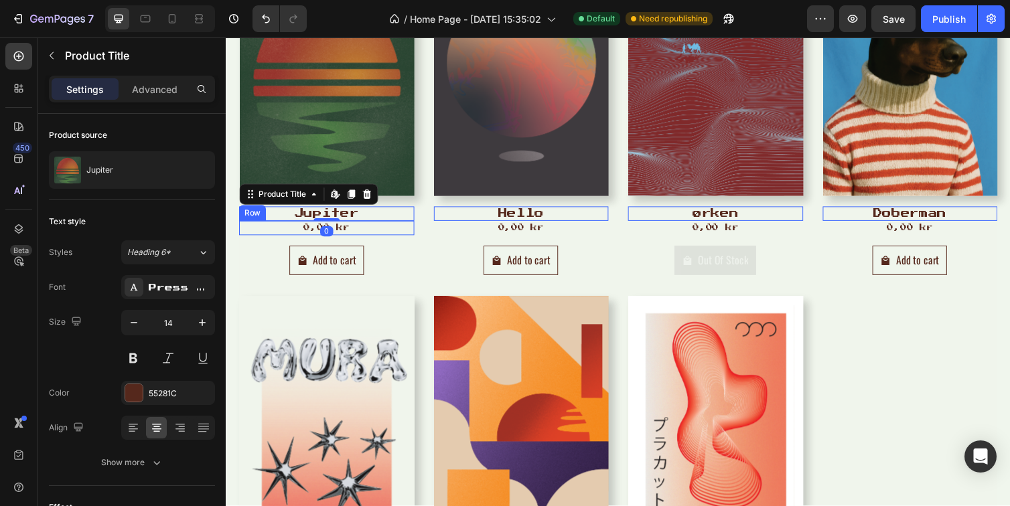
click at [264, 234] on div "0,00 kr Product Price Product Price Row" at bounding box center [328, 233] width 179 height 15
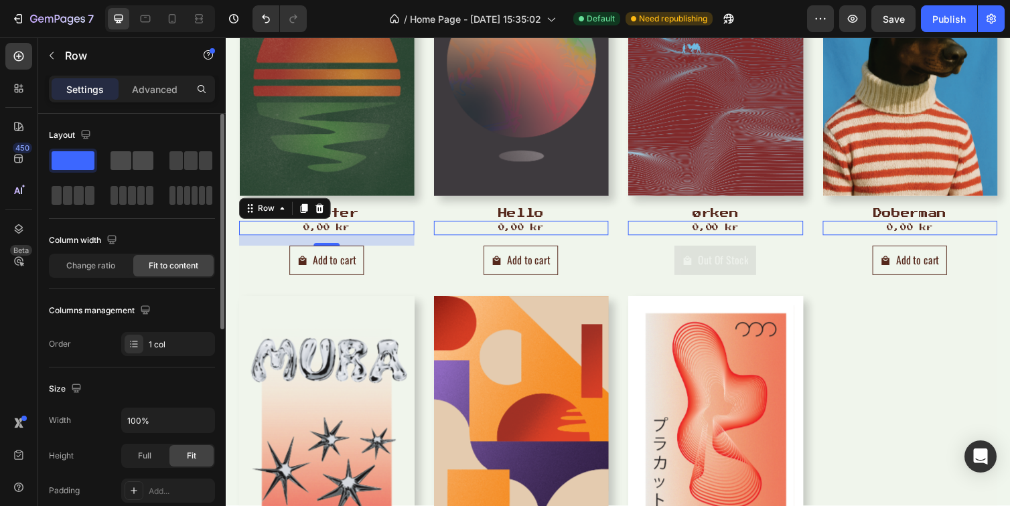
click at [139, 162] on span at bounding box center [143, 160] width 21 height 19
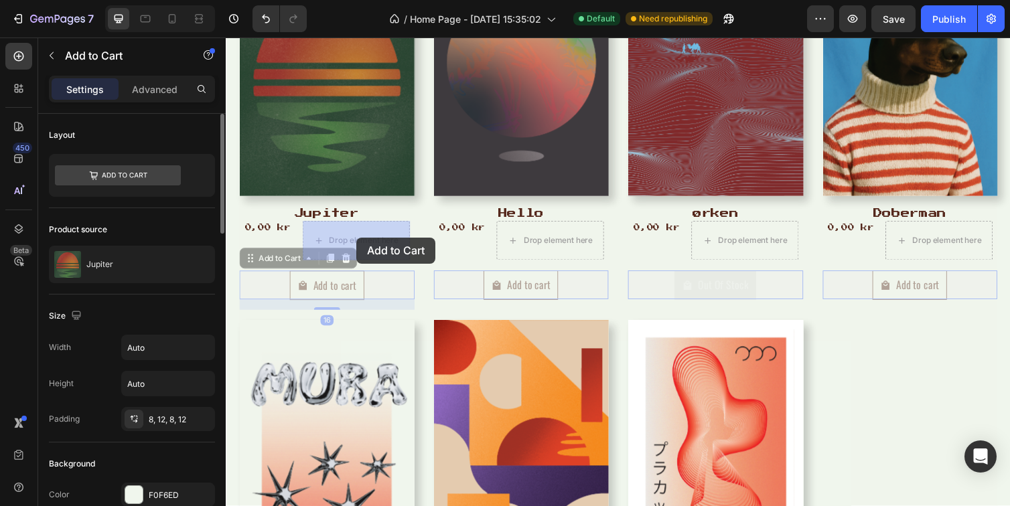
drag, startPoint x: 324, startPoint y: 295, endPoint x: 361, endPoint y: 242, distance: 65.0
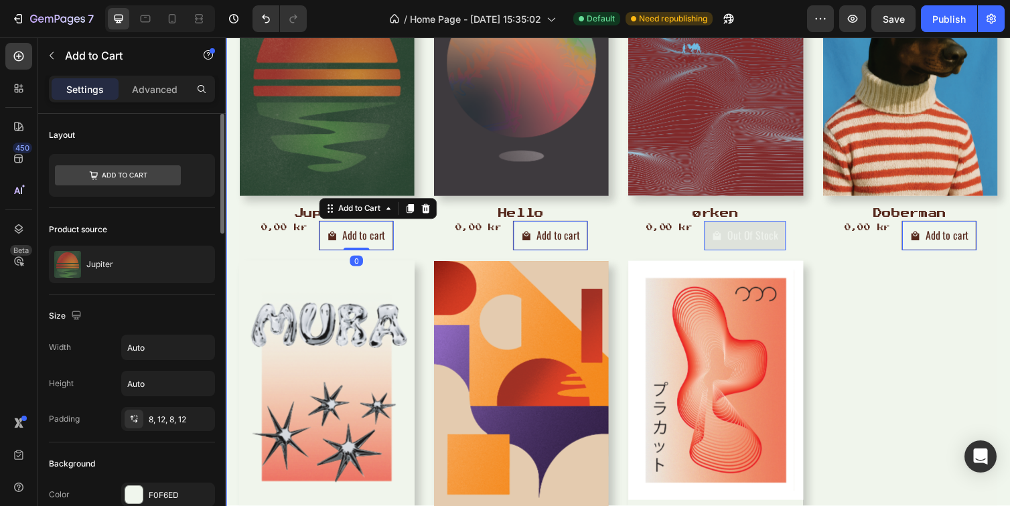
click at [232, 232] on div "Product Images Jupiter Product Title 0,00 kr Product Price Product Price Add to…" at bounding box center [628, 294] width 804 height 700
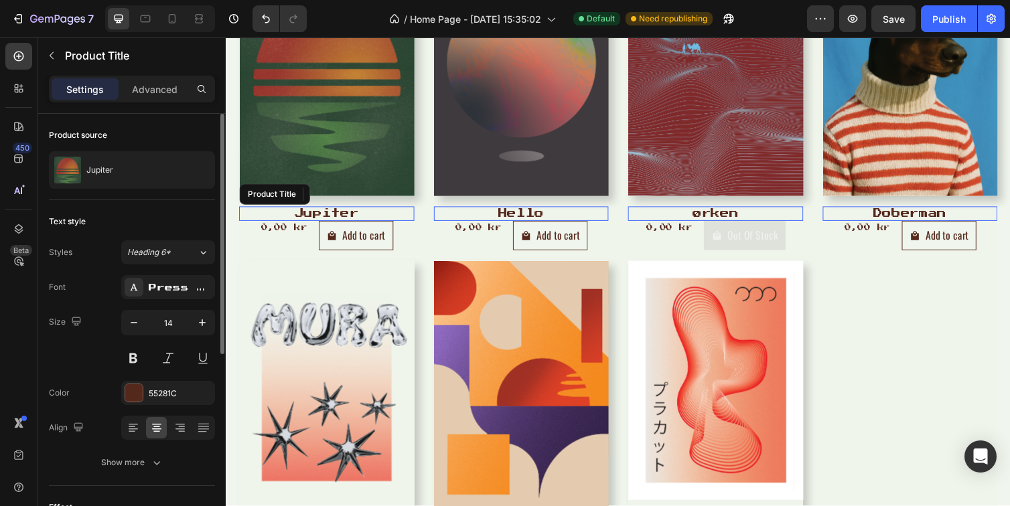
click at [311, 221] on h2 "Jupiter" at bounding box center [328, 218] width 179 height 15
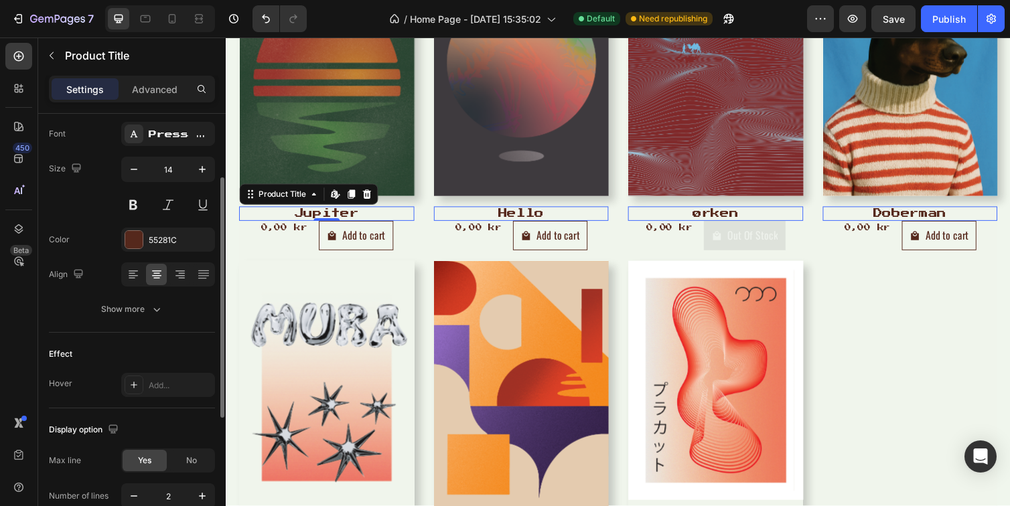
scroll to position [165, 0]
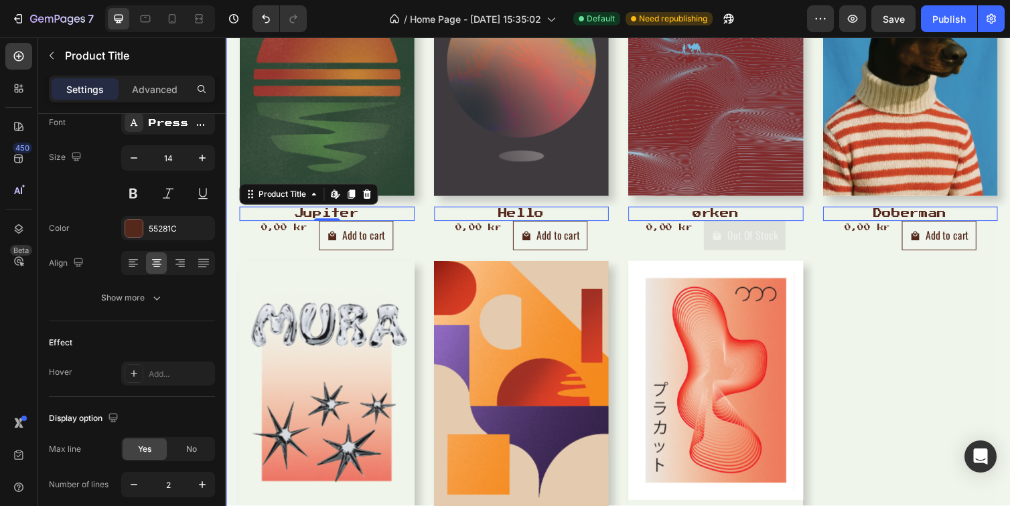
click at [236, 218] on div "Product Images Jupiter Product Title Edit content in Shopify 0 0,00 kr Product …" at bounding box center [628, 294] width 804 height 700
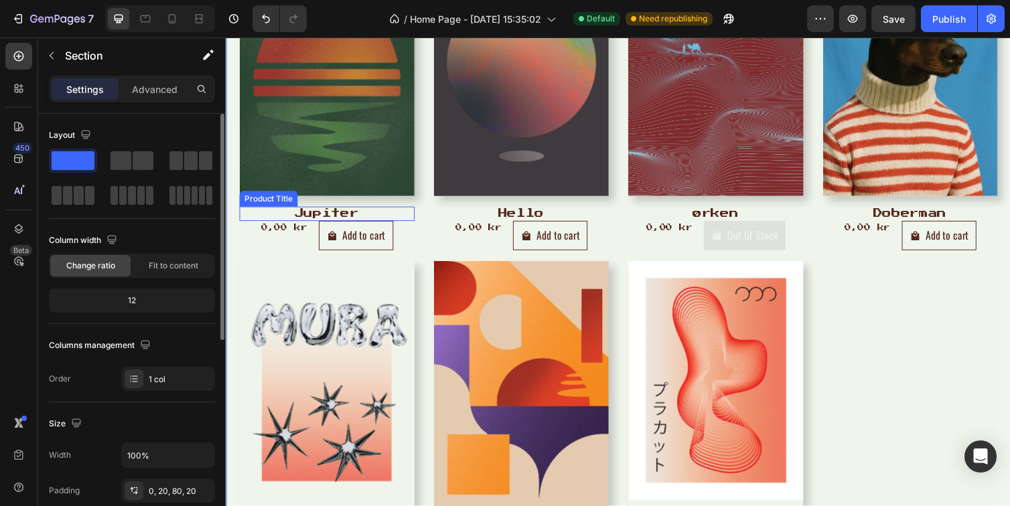
click at [255, 217] on h2 "Jupiter" at bounding box center [328, 218] width 179 height 15
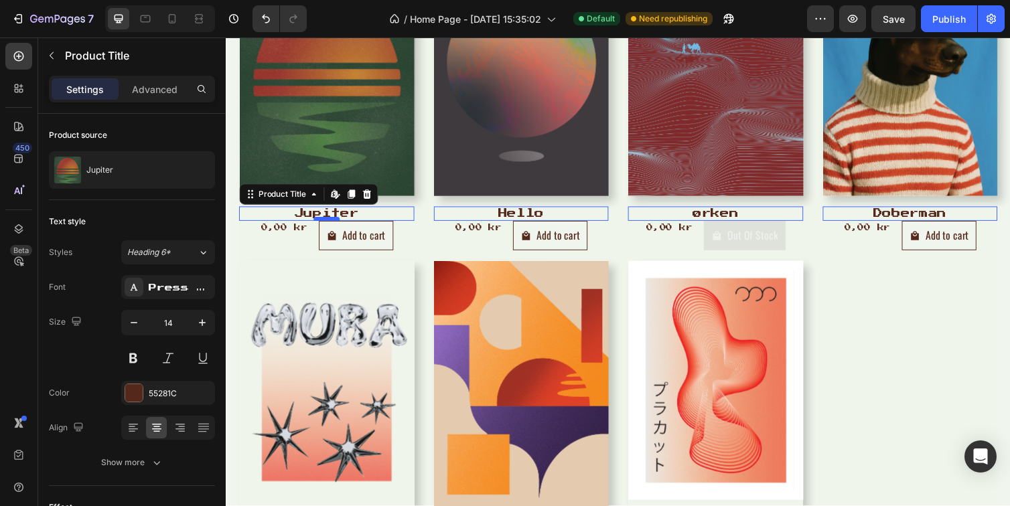
click at [319, 224] on div at bounding box center [328, 224] width 27 height 4
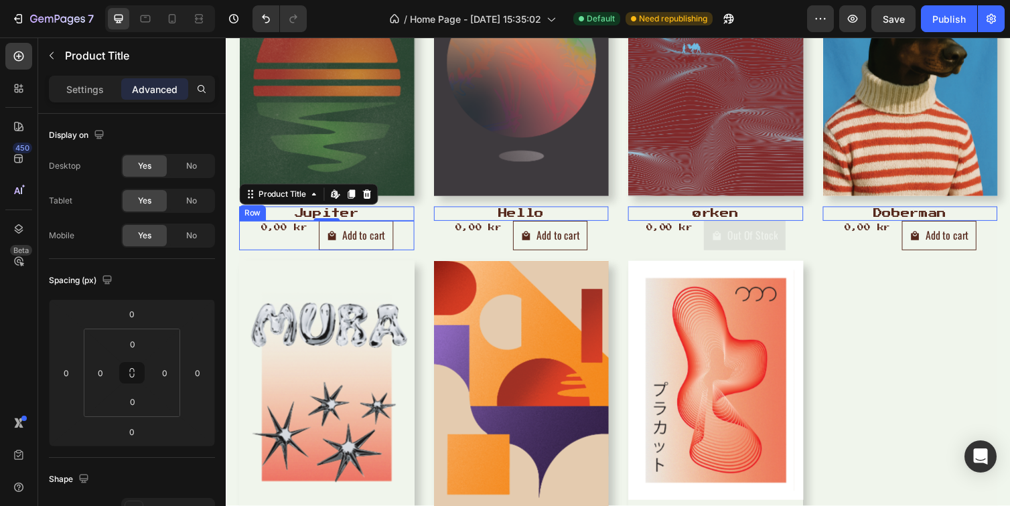
click at [254, 242] on div "0,00 kr Product Price Product Price Add to cart Add to Cart Row" at bounding box center [328, 241] width 179 height 30
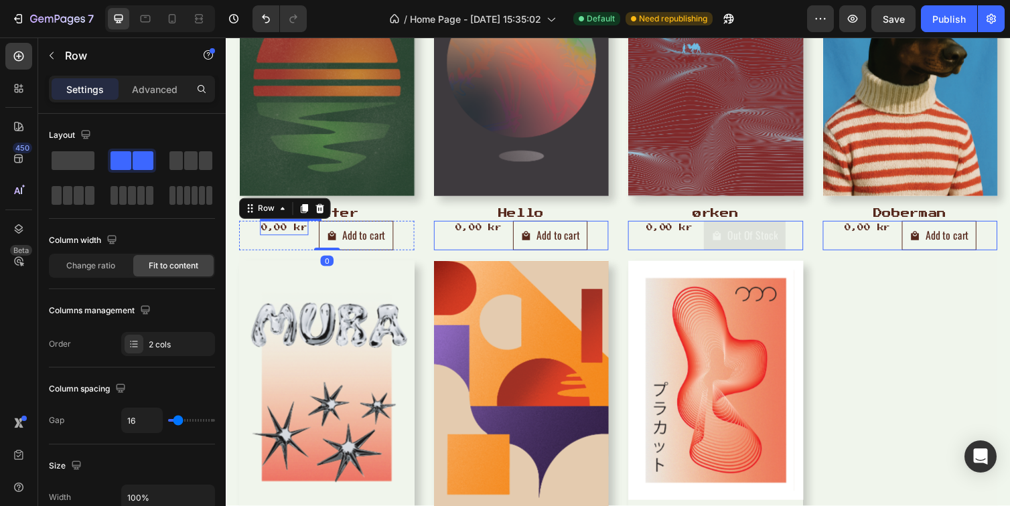
click at [309, 238] on div "0,00 kr" at bounding box center [285, 233] width 50 height 15
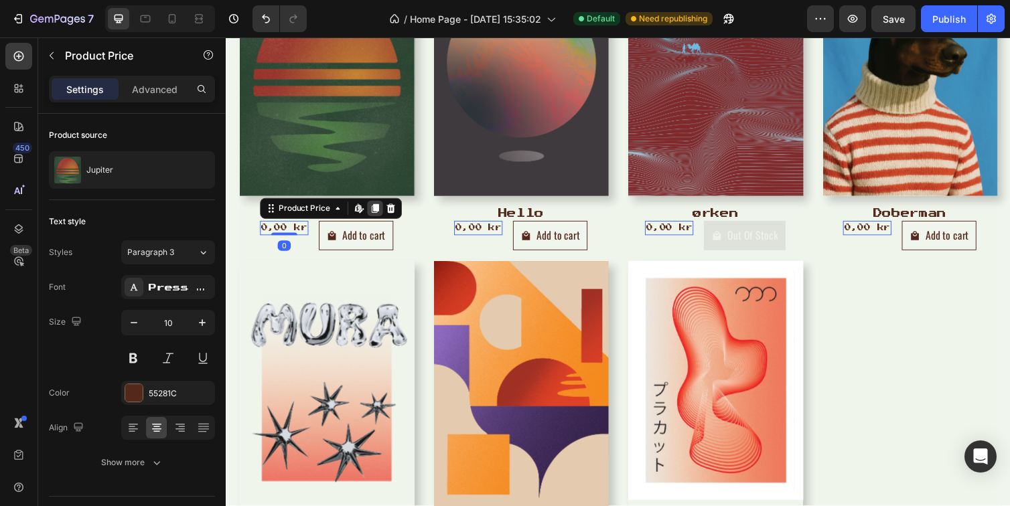
click at [380, 212] on icon at bounding box center [378, 212] width 7 height 9
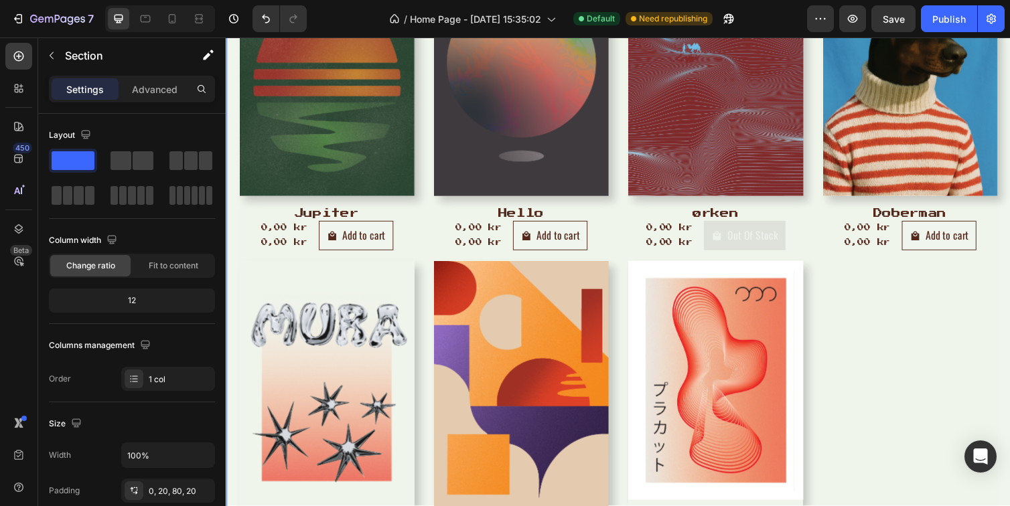
click at [232, 240] on div "Product Images Jupiter Product Title 0,00 kr Product Price Product Price 0,00 k…" at bounding box center [628, 294] width 804 height 700
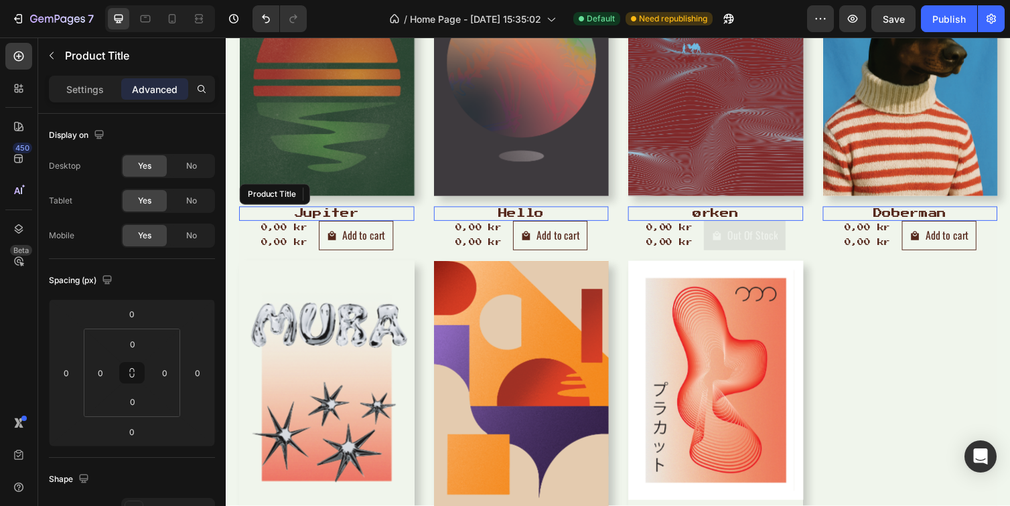
click at [323, 218] on h2 "Jupiter" at bounding box center [328, 218] width 179 height 15
click at [370, 196] on icon at bounding box center [370, 198] width 9 height 9
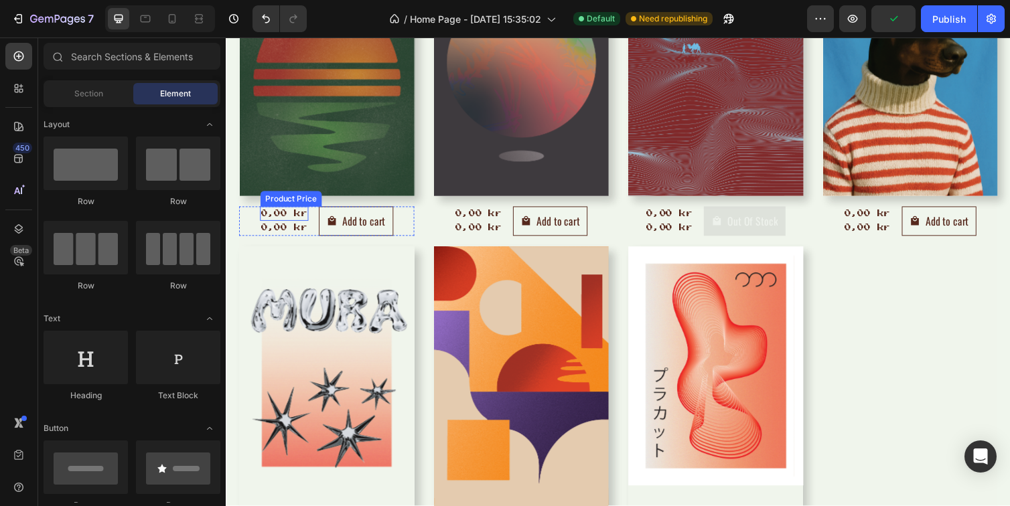
click at [285, 215] on div "0,00 kr" at bounding box center [285, 218] width 50 height 15
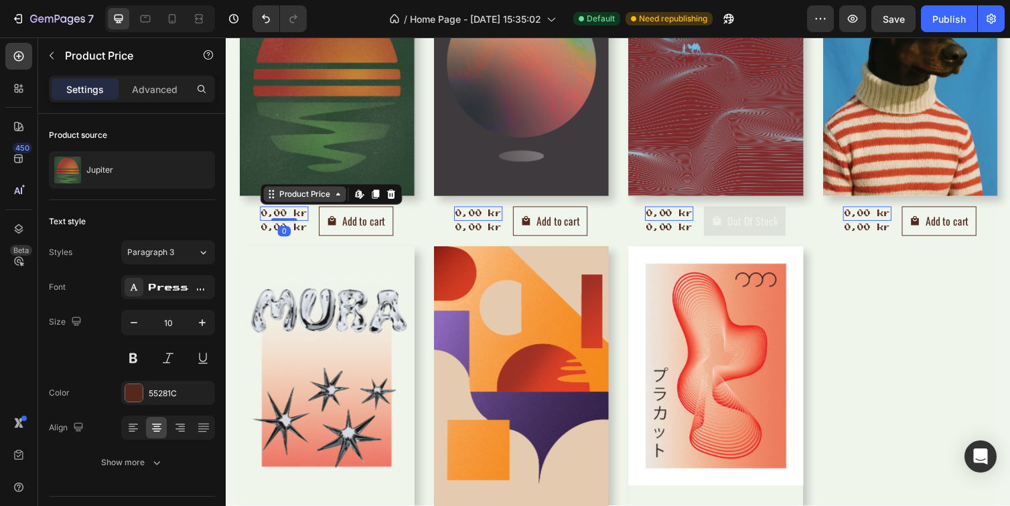
click at [319, 200] on div "Product Price" at bounding box center [306, 198] width 58 height 12
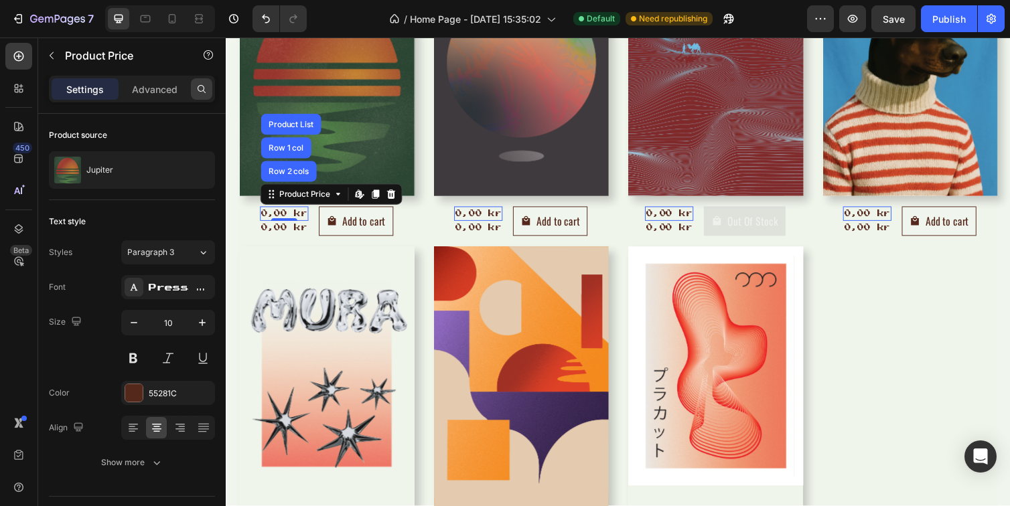
click at [207, 90] on div at bounding box center [201, 88] width 21 height 21
click at [19, 56] on icon at bounding box center [19, 57] width 10 height 10
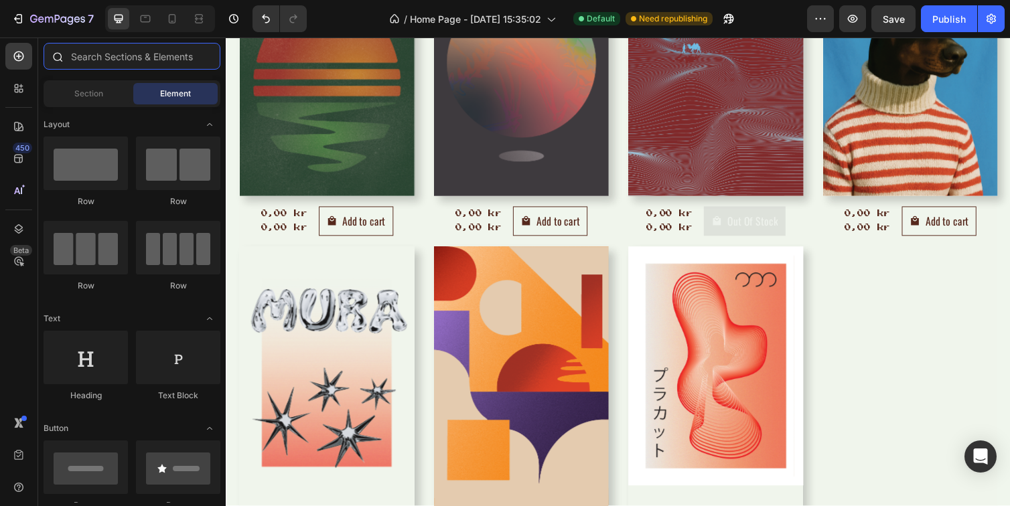
click at [114, 57] on input "text" at bounding box center [132, 56] width 177 height 27
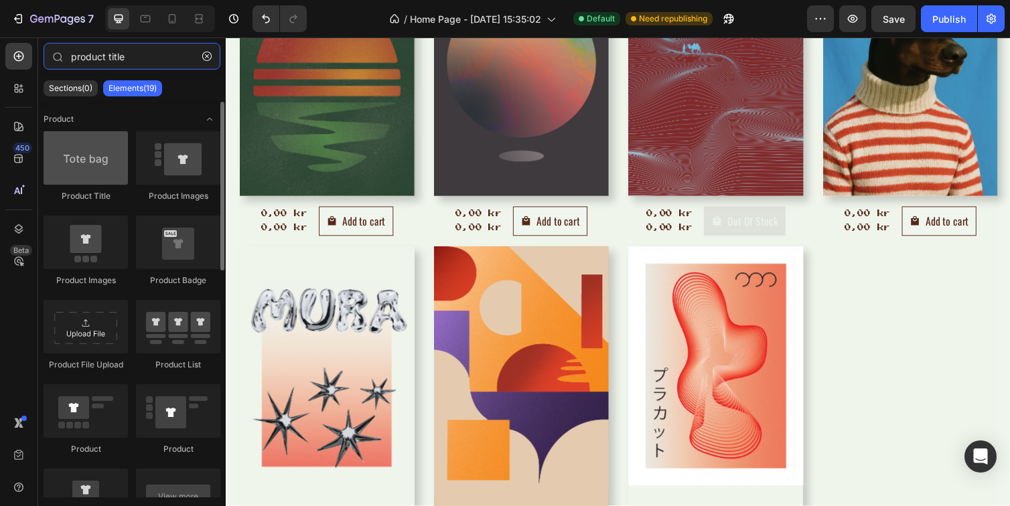
type input "product title"
click at [89, 171] on div at bounding box center [86, 158] width 84 height 54
drag, startPoint x: 90, startPoint y: 171, endPoint x: 90, endPoint y: 142, distance: 28.8
click at [90, 142] on div at bounding box center [86, 158] width 84 height 54
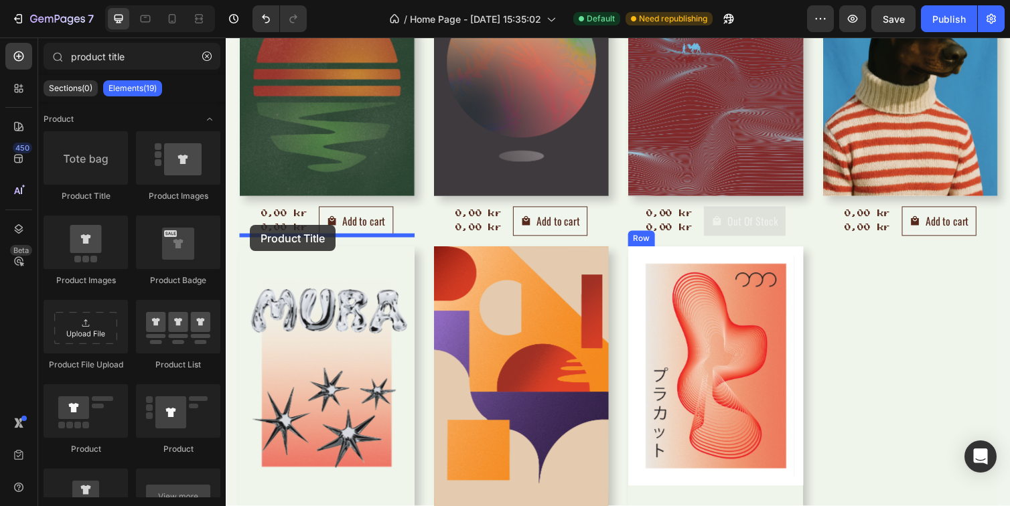
drag, startPoint x: 318, startPoint y: 202, endPoint x: 250, endPoint y: 230, distance: 73.0
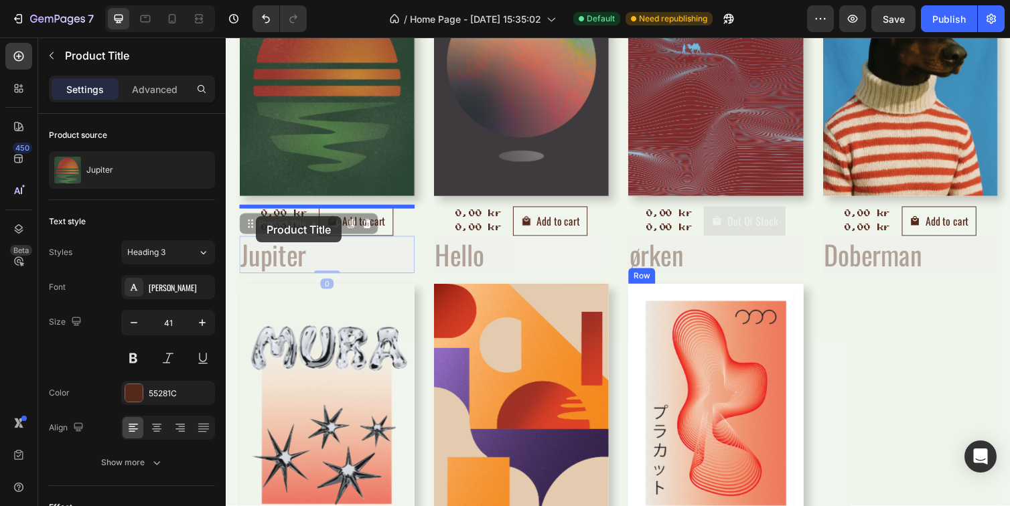
drag, startPoint x: 286, startPoint y: 263, endPoint x: 257, endPoint y: 221, distance: 51.1
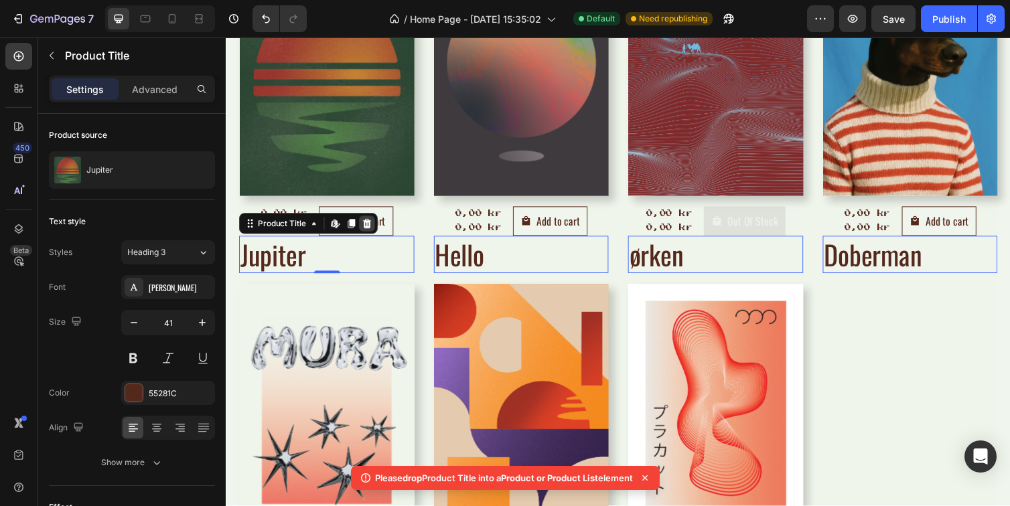
click at [368, 227] on icon at bounding box center [369, 228] width 11 height 11
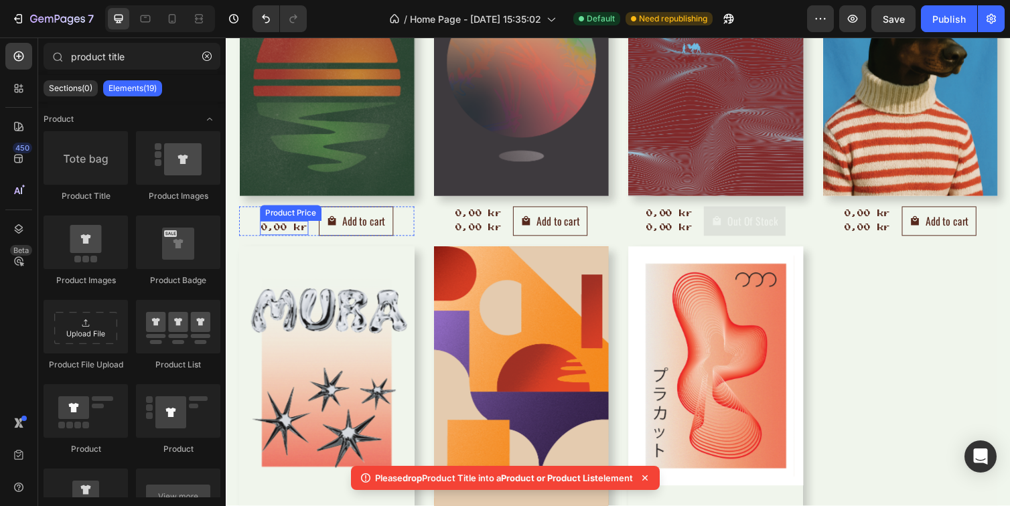
click at [291, 222] on div "Product Price" at bounding box center [291, 218] width 63 height 16
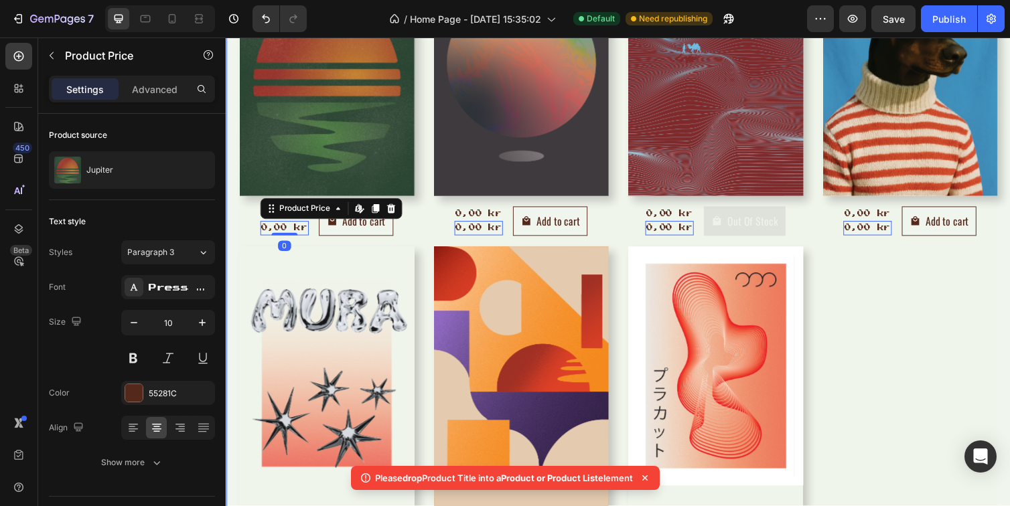
click at [236, 220] on div "Product Images 0,00 kr Product Price Product Price 0,00 kr Product Price Edit c…" at bounding box center [628, 279] width 804 height 670
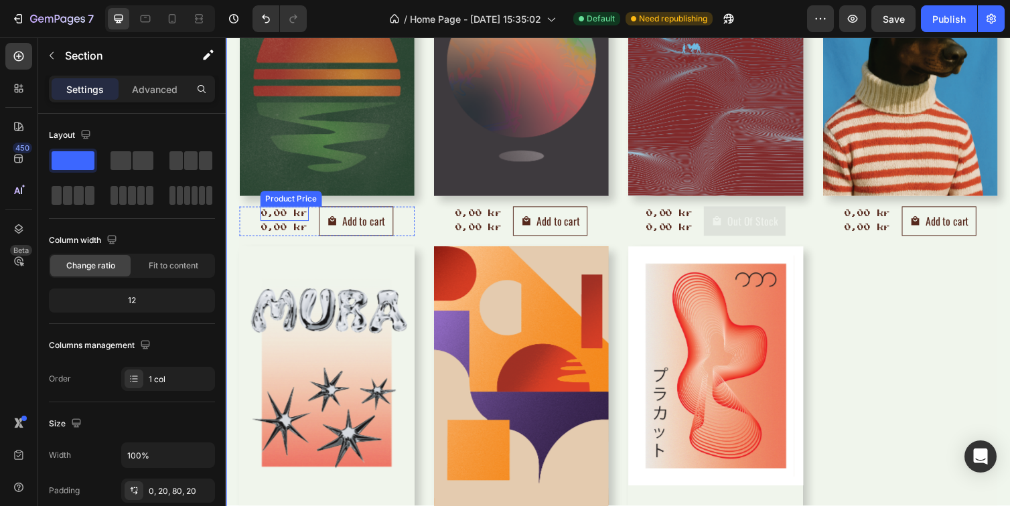
click at [275, 214] on div "0,00 kr" at bounding box center [285, 218] width 50 height 15
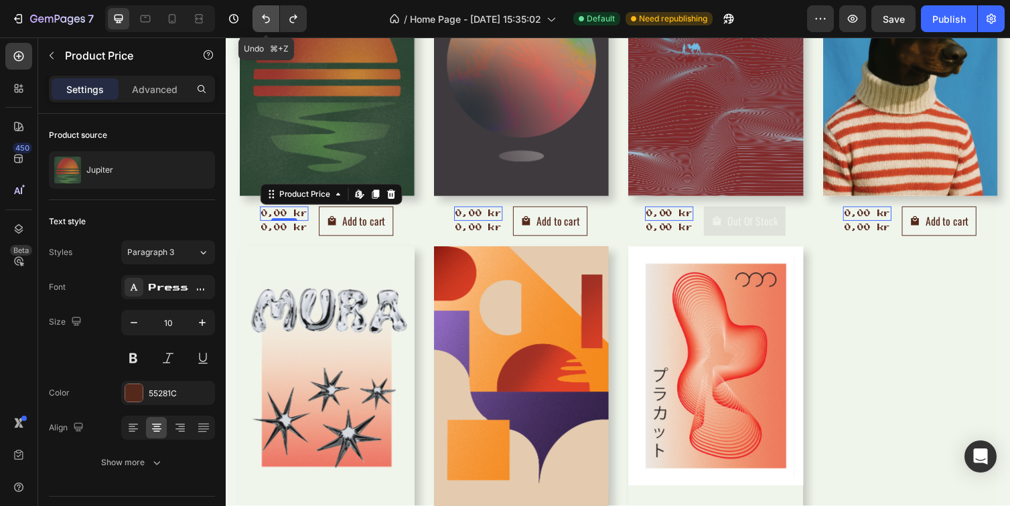
click at [264, 22] on icon "Undo/Redo" at bounding box center [265, 18] width 13 height 13
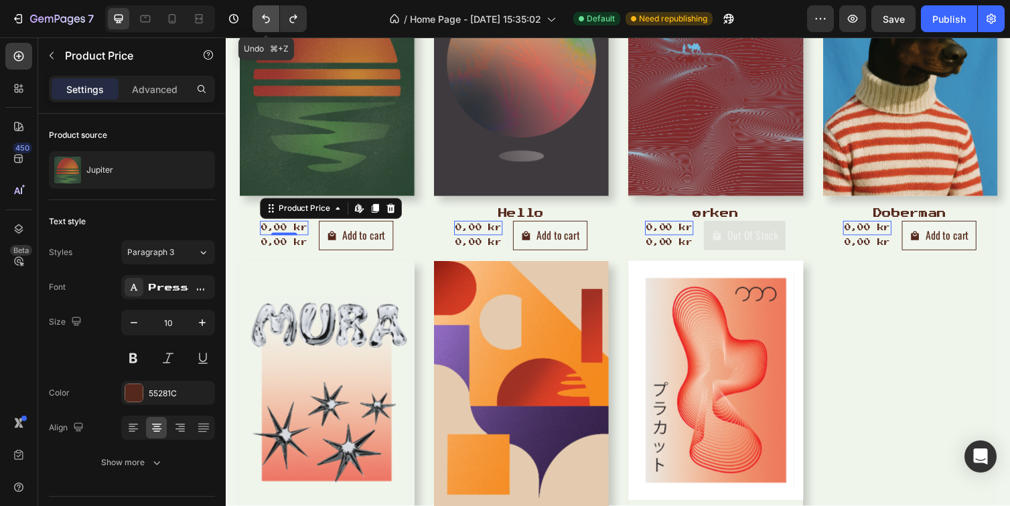
click at [264, 22] on icon "Undo/Redo" at bounding box center [265, 18] width 13 height 13
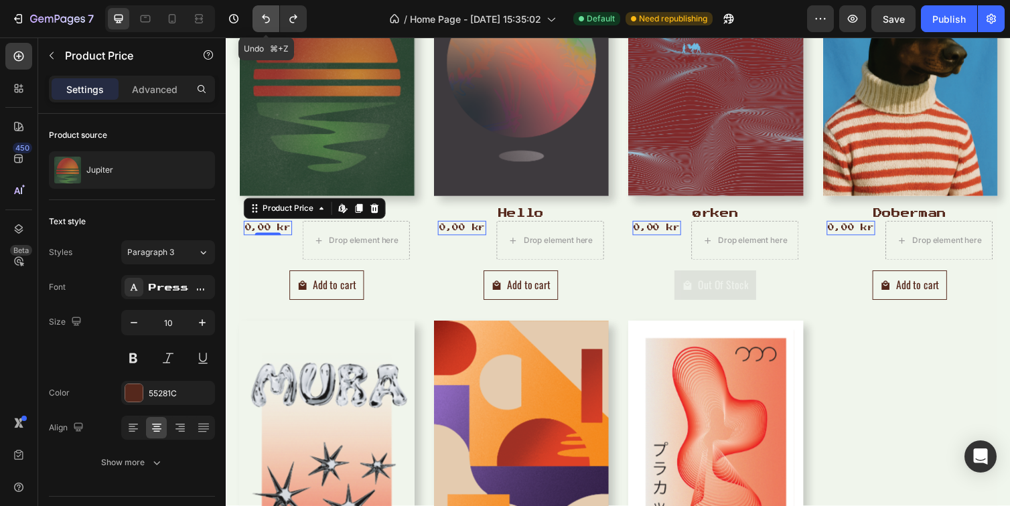
click at [264, 22] on icon "Undo/Redo" at bounding box center [265, 18] width 13 height 13
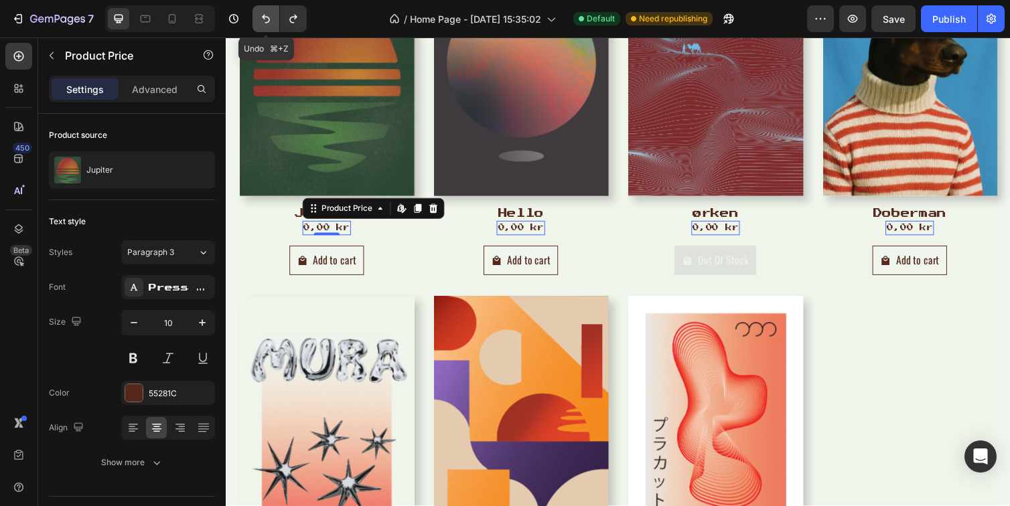
click at [264, 22] on icon "Undo/Redo" at bounding box center [265, 18] width 13 height 13
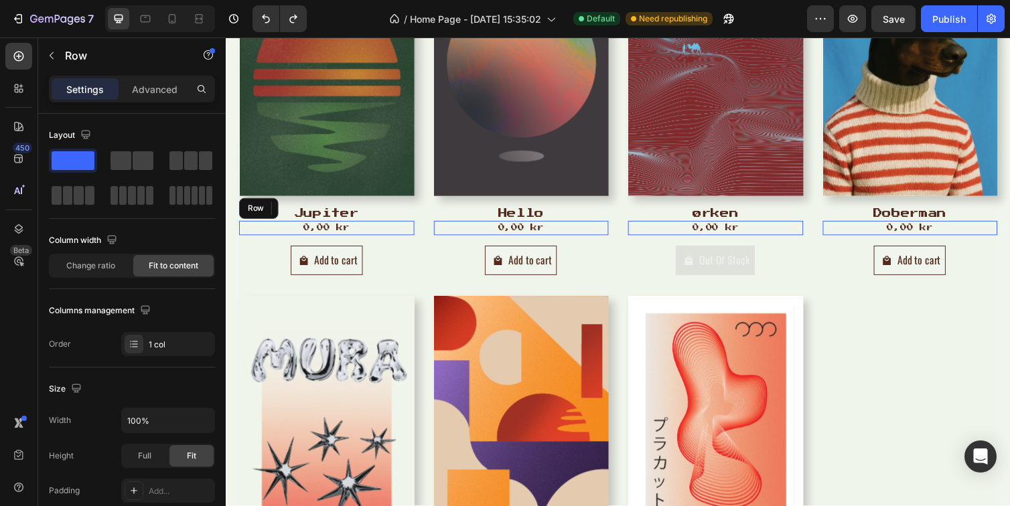
click at [244, 228] on div "0,00 kr Product Price Edit content in Shopify 0 Product Price Edit content in S…" at bounding box center [328, 233] width 179 height 15
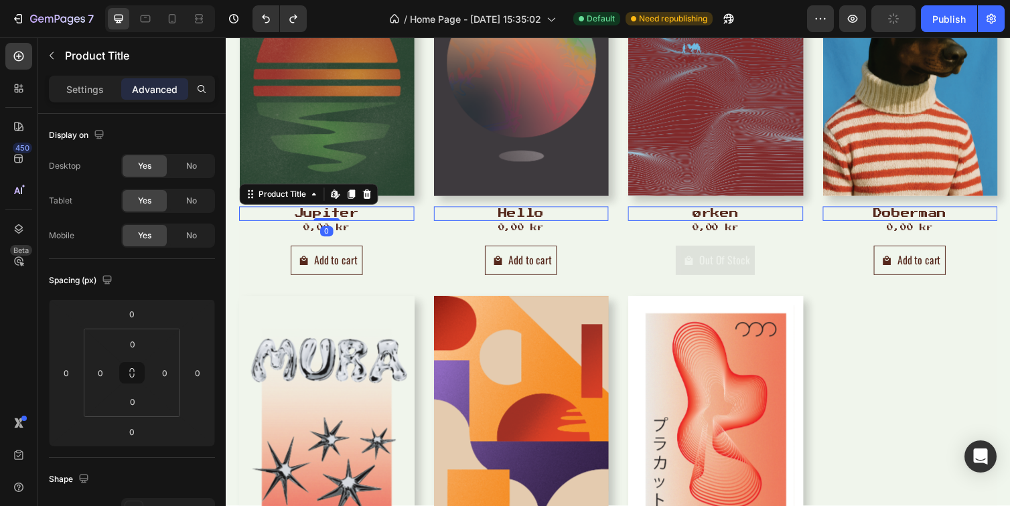
click at [387, 215] on h2 "Jupiter" at bounding box center [328, 218] width 179 height 15
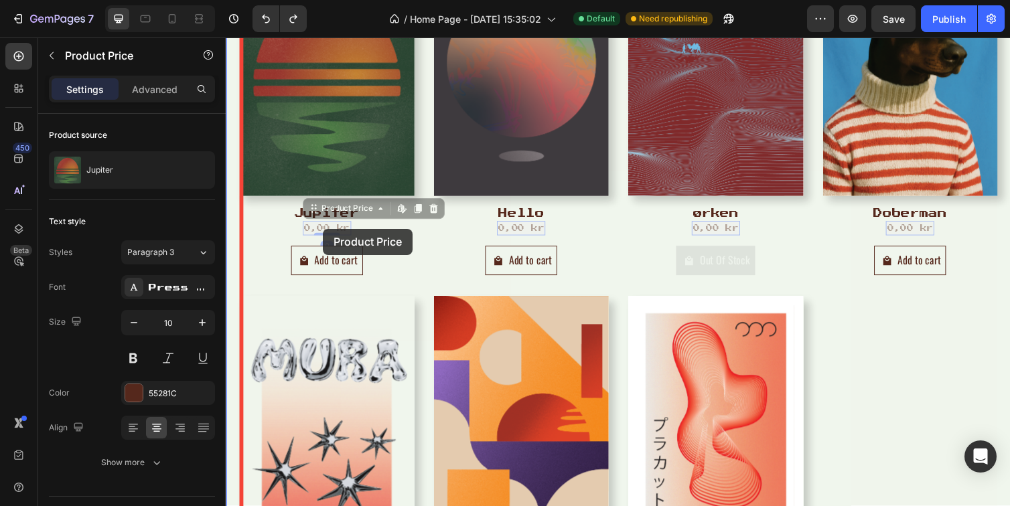
drag, startPoint x: 316, startPoint y: 230, endPoint x: 325, endPoint y: 232, distance: 9.6
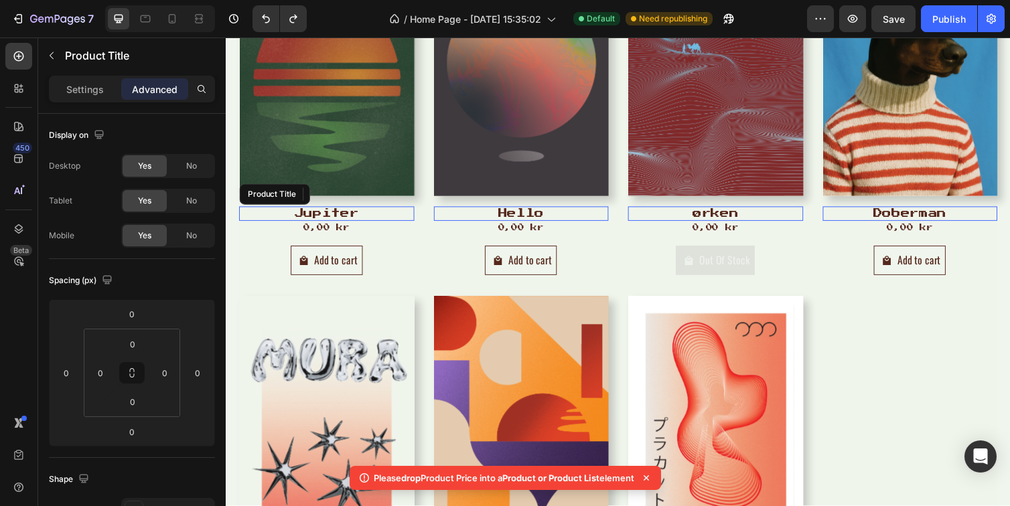
click at [289, 220] on h2 "Jupiter" at bounding box center [328, 218] width 179 height 15
click at [86, 84] on p "Settings" at bounding box center [84, 89] width 37 height 14
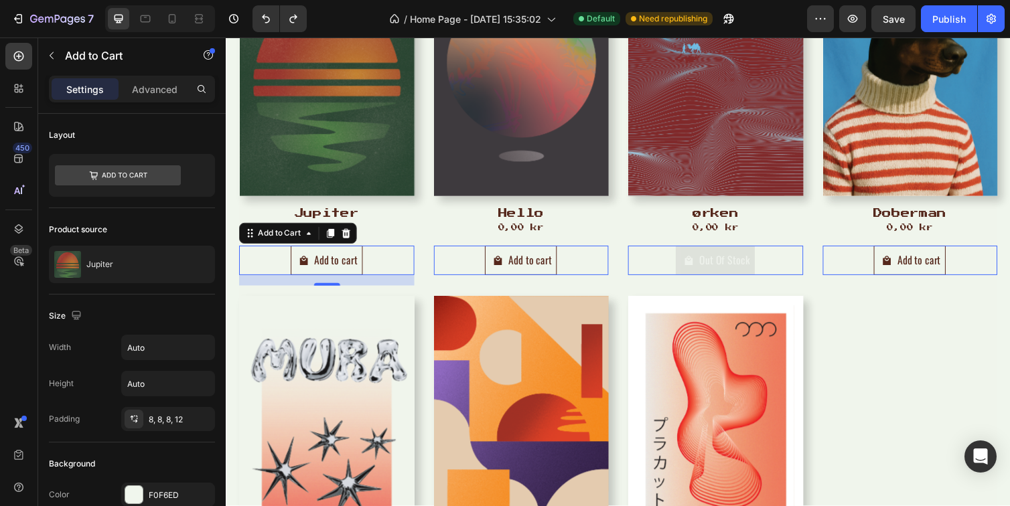
click at [398, 256] on div "Add to cart Add to Cart 0" at bounding box center [328, 266] width 179 height 30
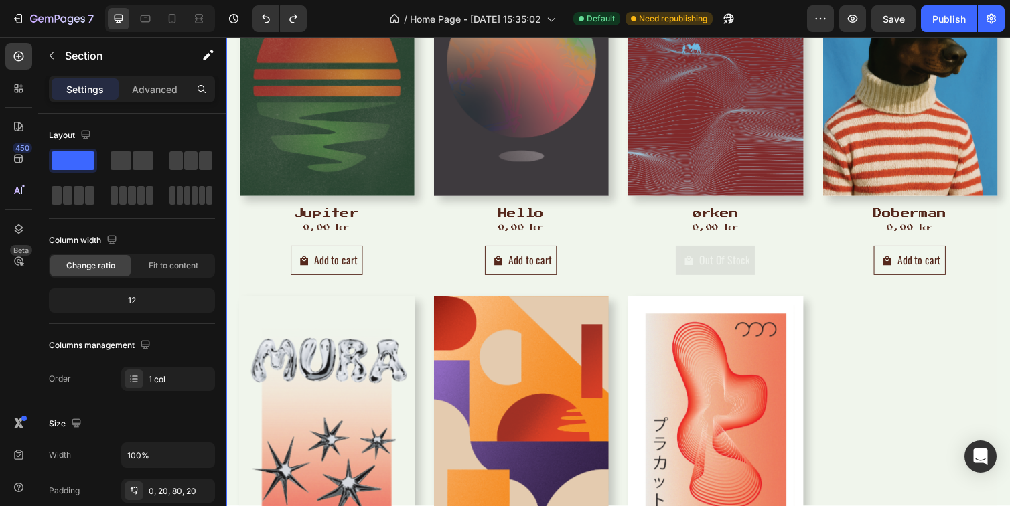
click at [235, 201] on div "Product Images Jupiter Product Title 0,00 kr Product Price Product Price Row Ad…" at bounding box center [628, 330] width 804 height 772
click at [271, 216] on h2 "Jupiter" at bounding box center [328, 218] width 179 height 15
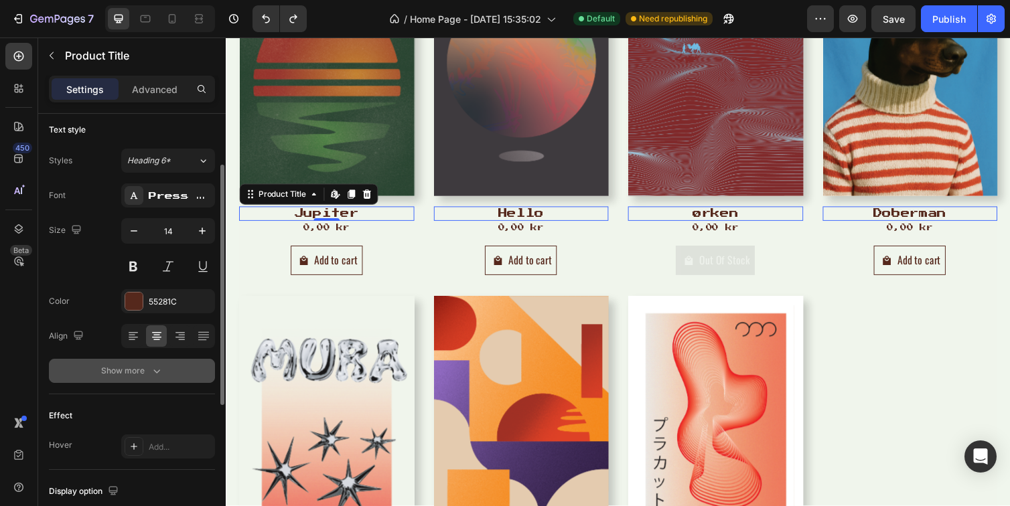
click at [119, 371] on div "Show more" at bounding box center [132, 370] width 62 height 13
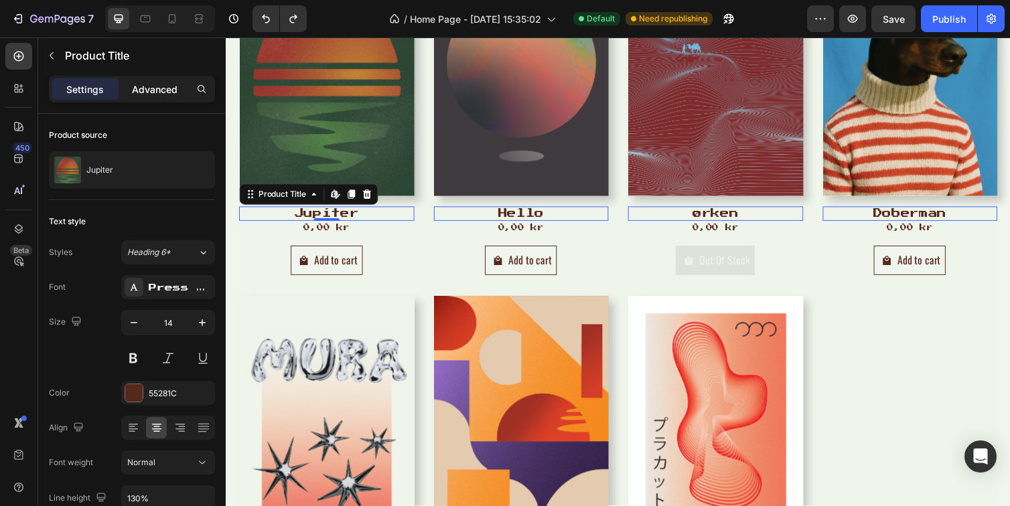
click at [149, 87] on p "Advanced" at bounding box center [155, 89] width 46 height 14
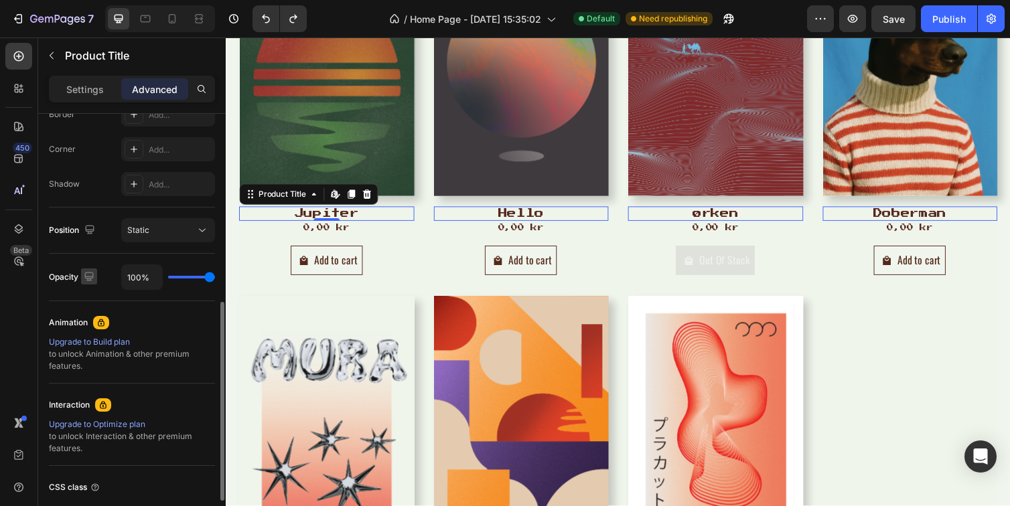
scroll to position [390, 0]
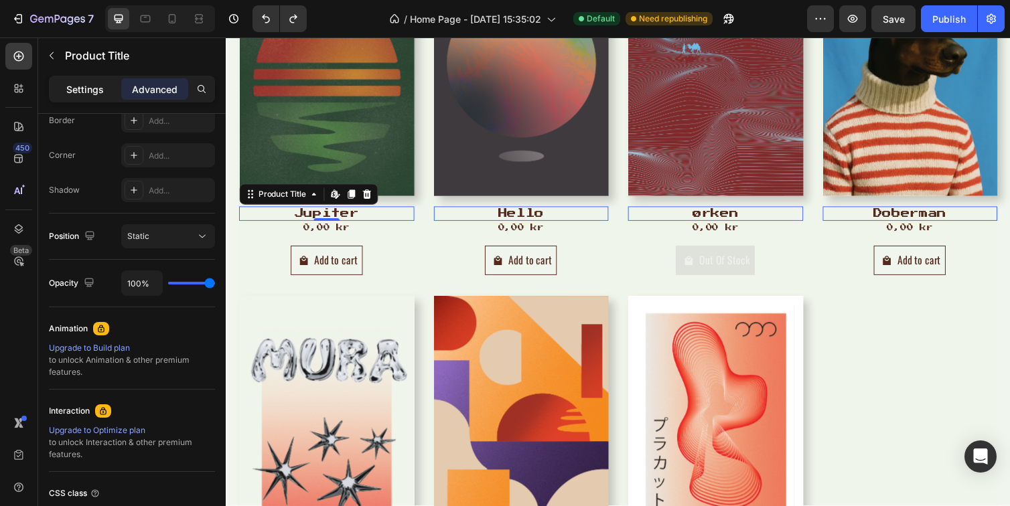
click at [82, 96] on p "Settings" at bounding box center [84, 89] width 37 height 14
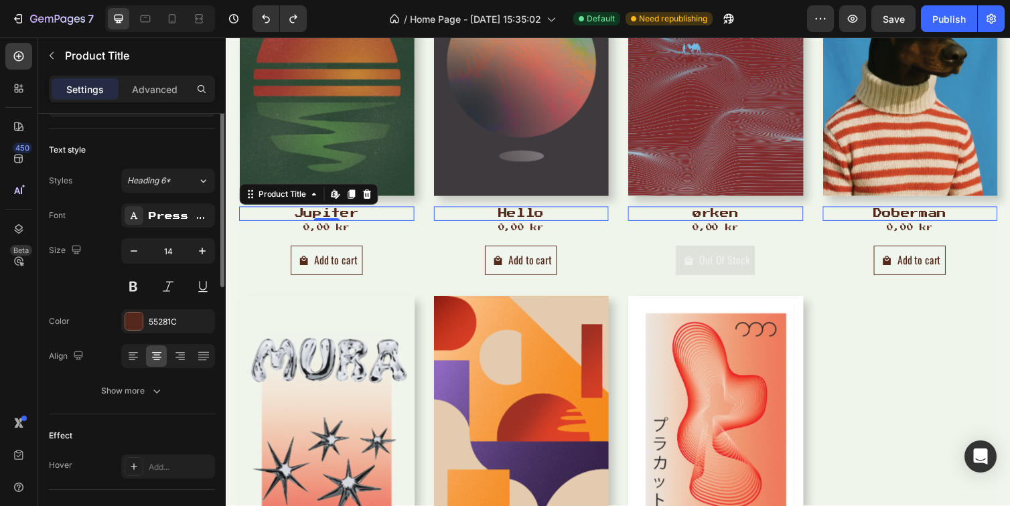
scroll to position [0, 0]
